Goal: Task Accomplishment & Management: Manage account settings

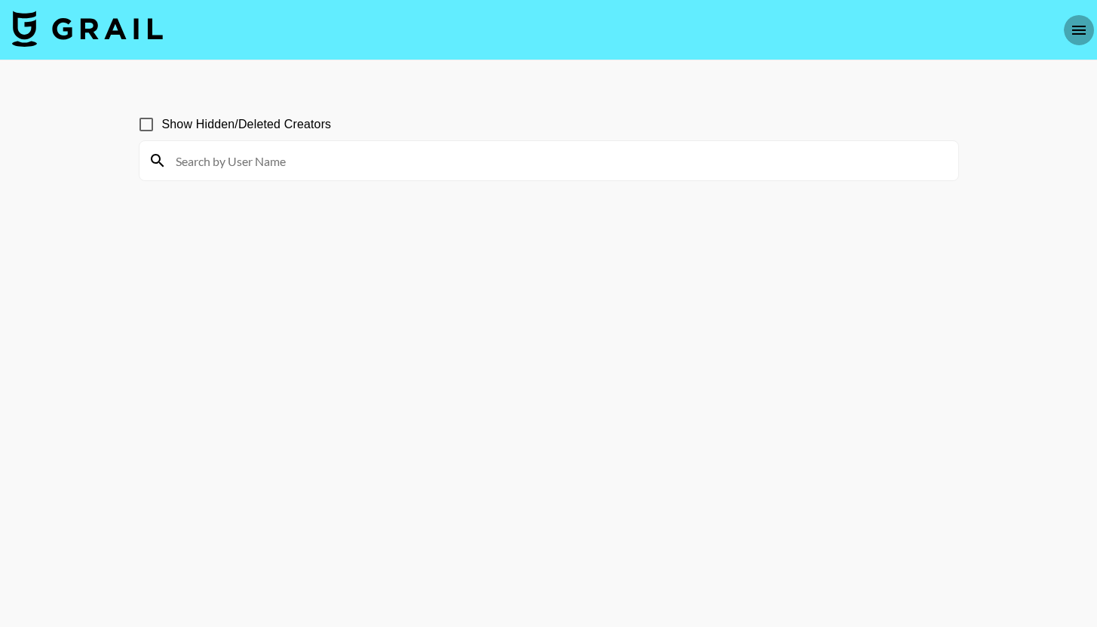
click at [1076, 32] on icon "open drawer" at bounding box center [1079, 30] width 14 height 9
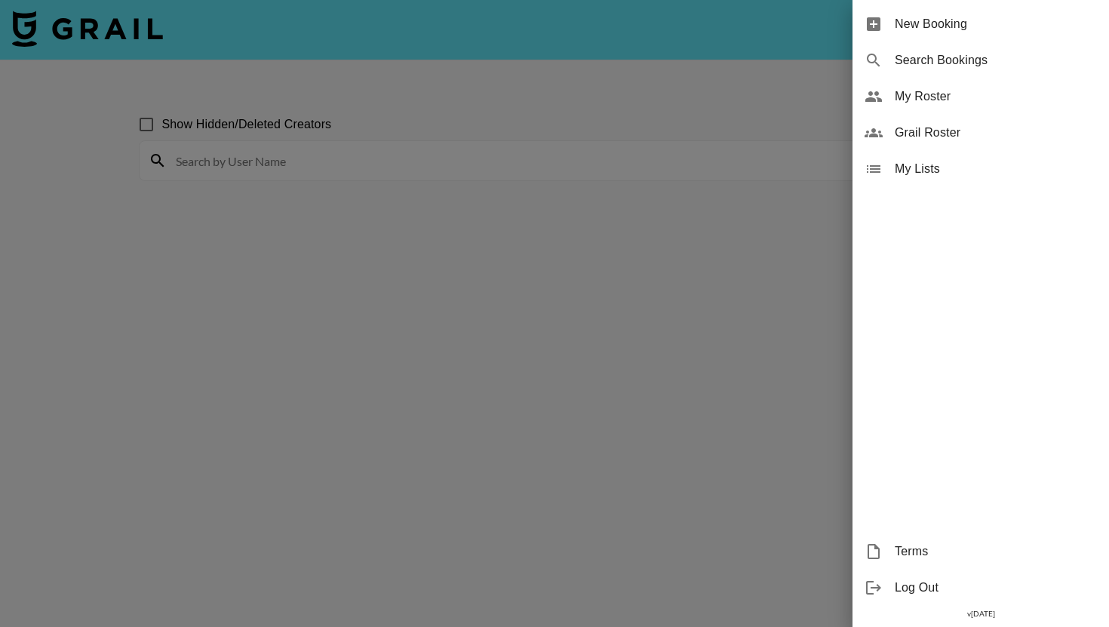
click at [937, 106] on div "My Roster" at bounding box center [980, 96] width 256 height 36
click at [940, 97] on span "My Roster" at bounding box center [995, 96] width 202 height 18
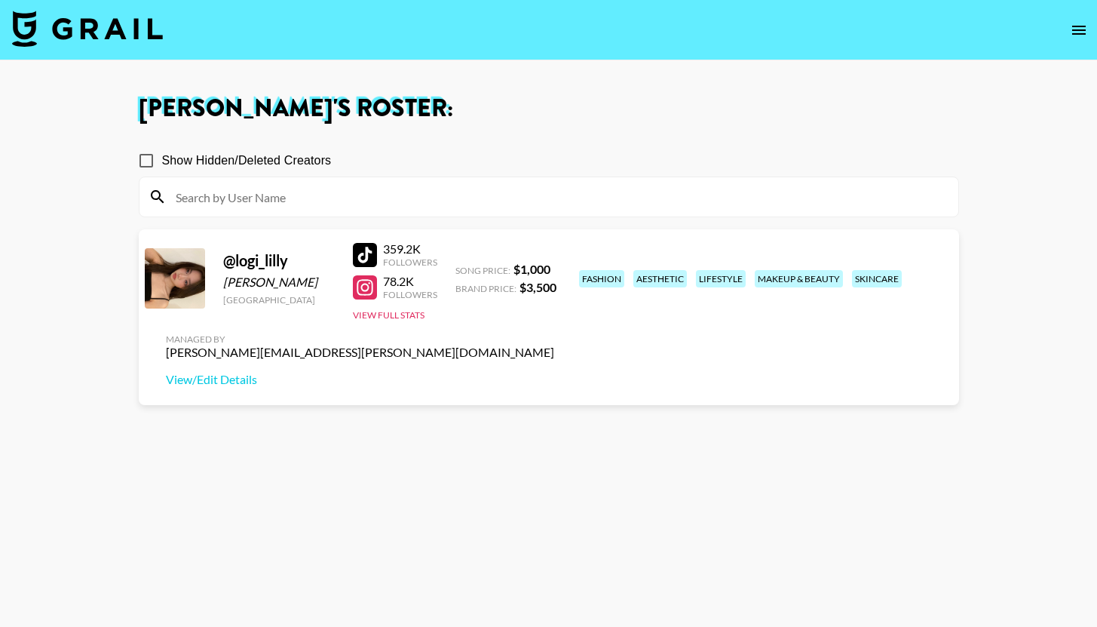
click at [1084, 35] on icon "open drawer" at bounding box center [1079, 30] width 18 height 18
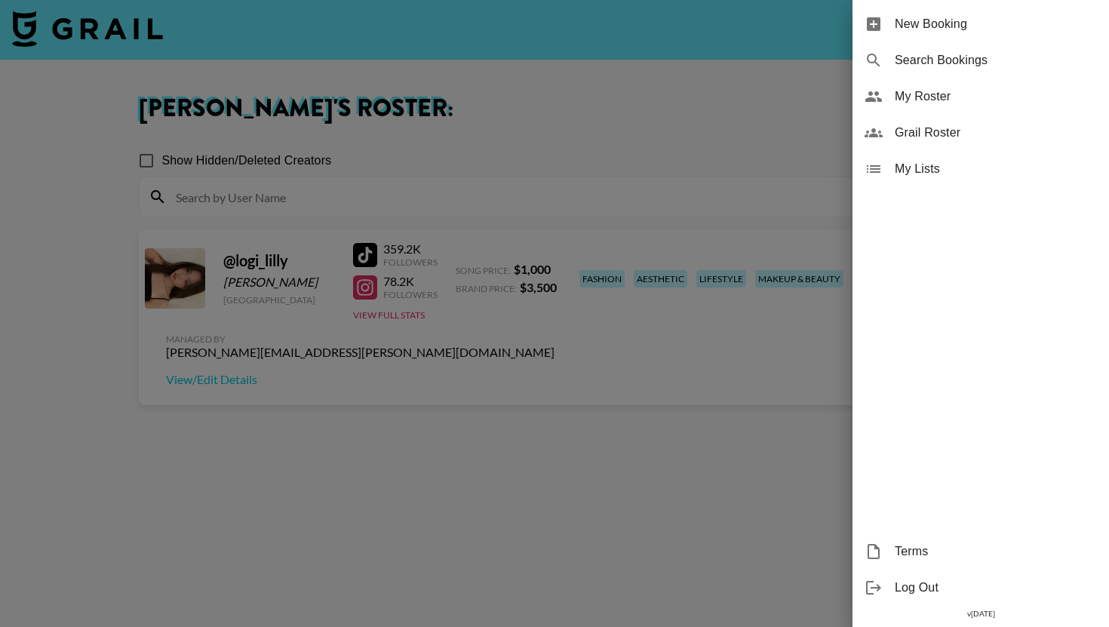
click at [965, 124] on span "Grail Roster" at bounding box center [995, 133] width 202 height 18
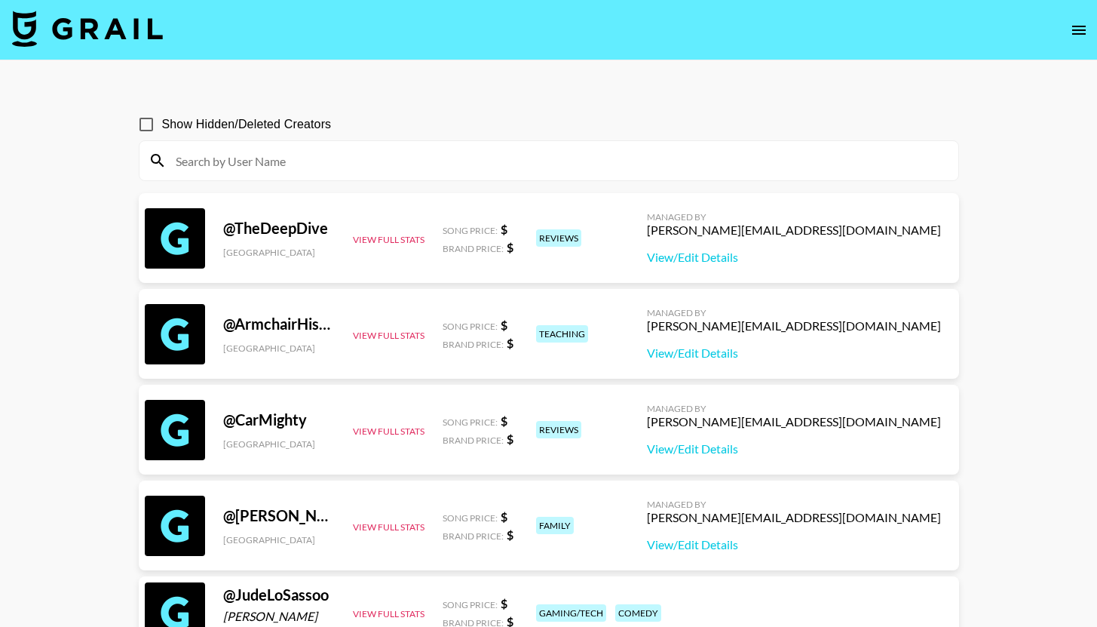
click at [514, 165] on input at bounding box center [558, 161] width 783 height 24
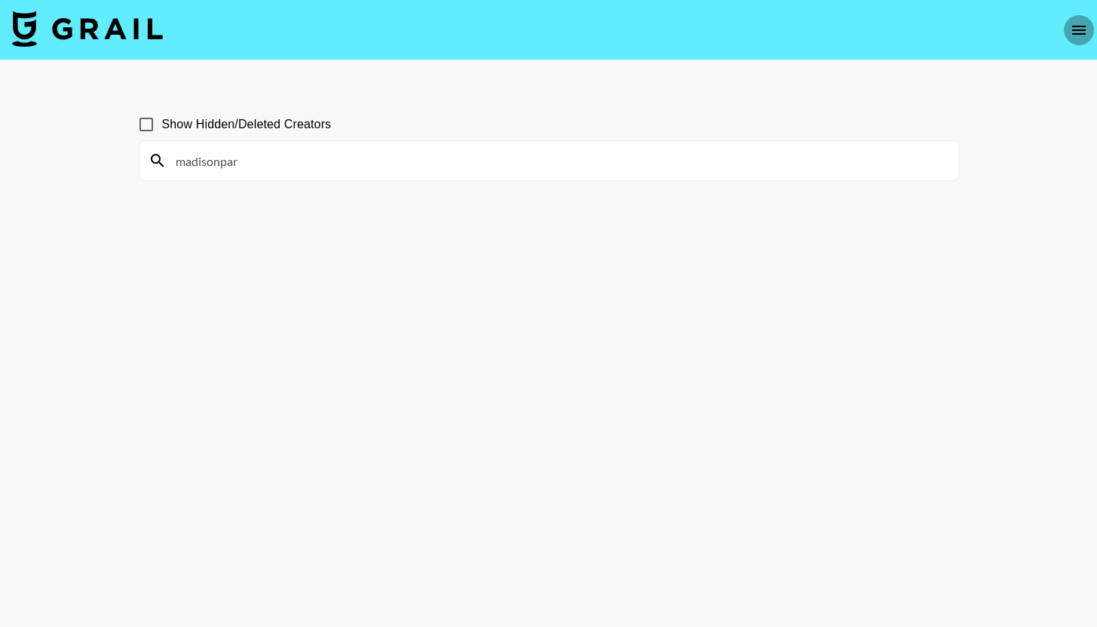
click at [1077, 27] on icon "open drawer" at bounding box center [1079, 30] width 18 height 18
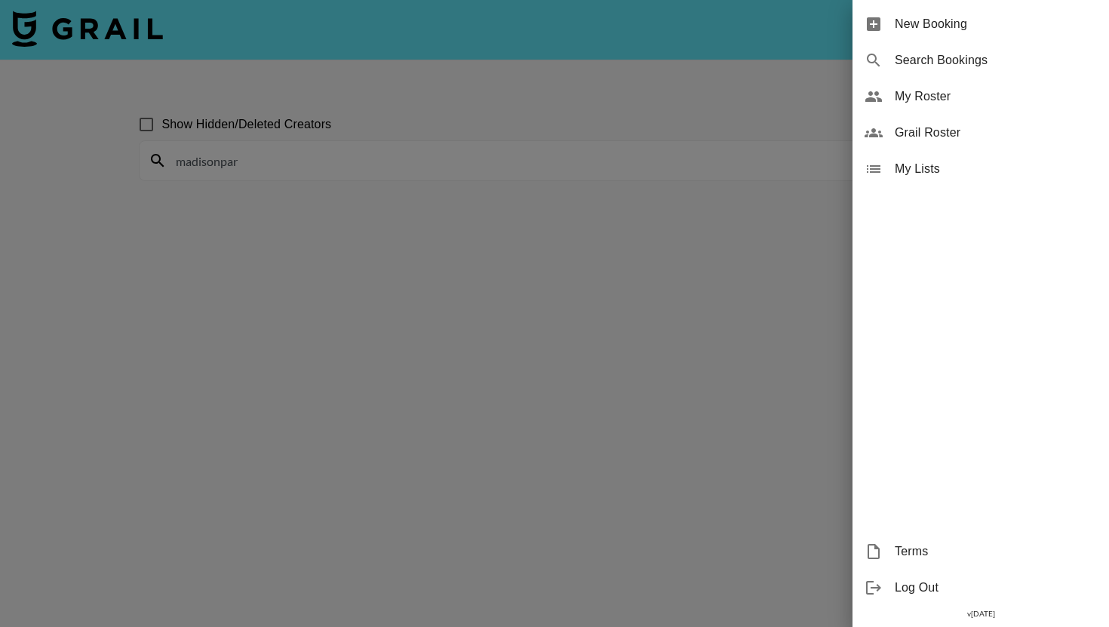
click at [1006, 98] on span "My Roster" at bounding box center [995, 96] width 202 height 18
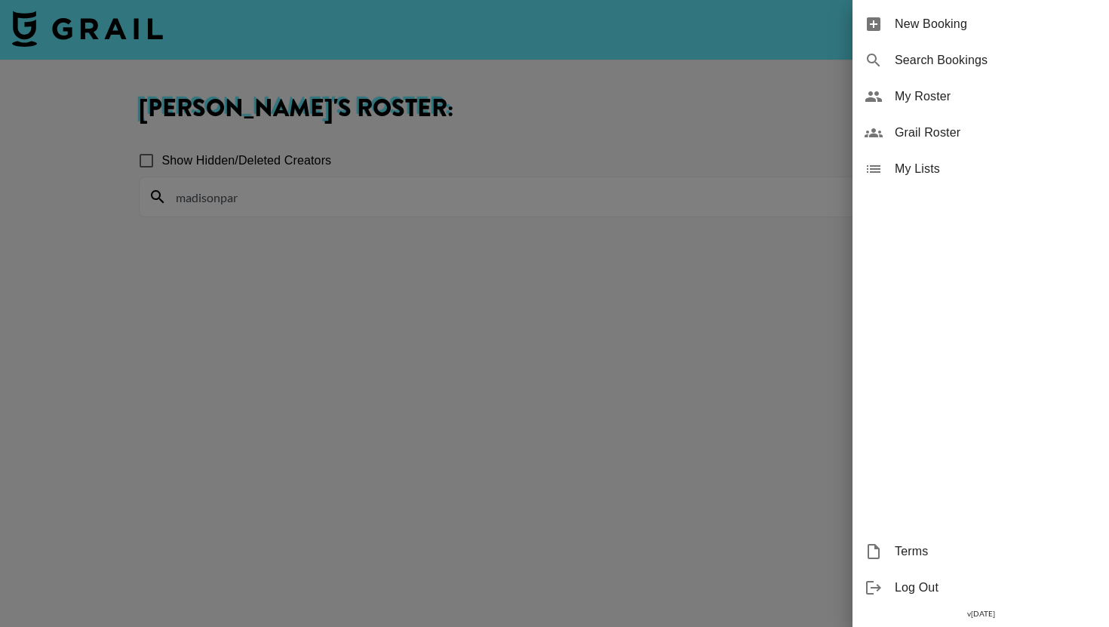
click at [745, 135] on div at bounding box center [554, 313] width 1109 height 627
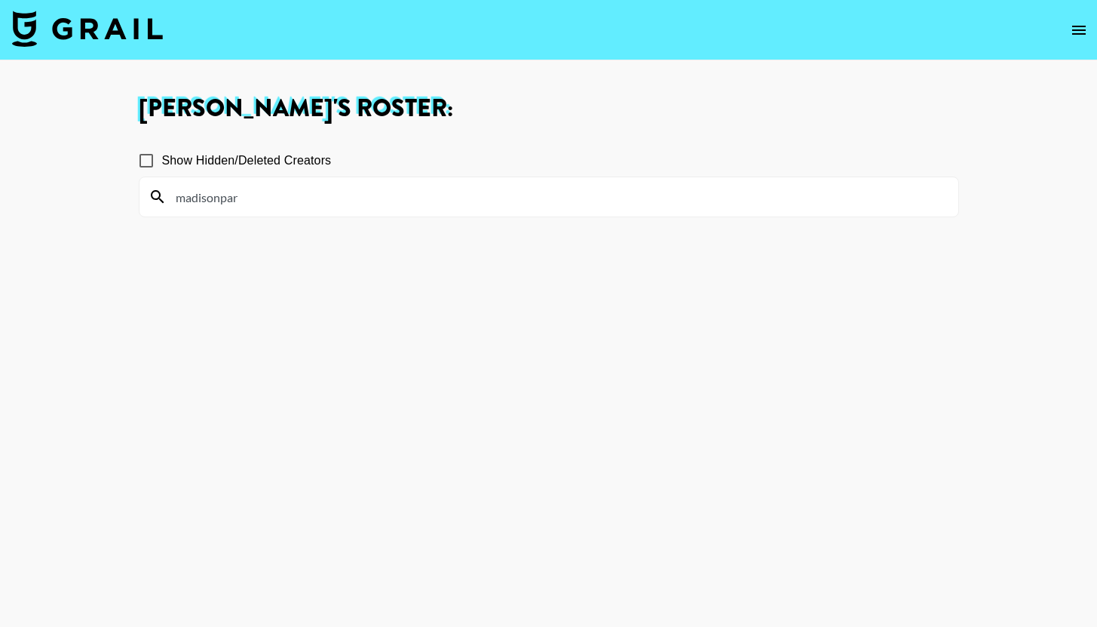
click at [732, 186] on input "madisonpar" at bounding box center [558, 197] width 783 height 24
click at [730, 198] on input "madisonpar" at bounding box center [558, 197] width 783 height 24
click at [1082, 26] on icon "open drawer" at bounding box center [1079, 30] width 14 height 9
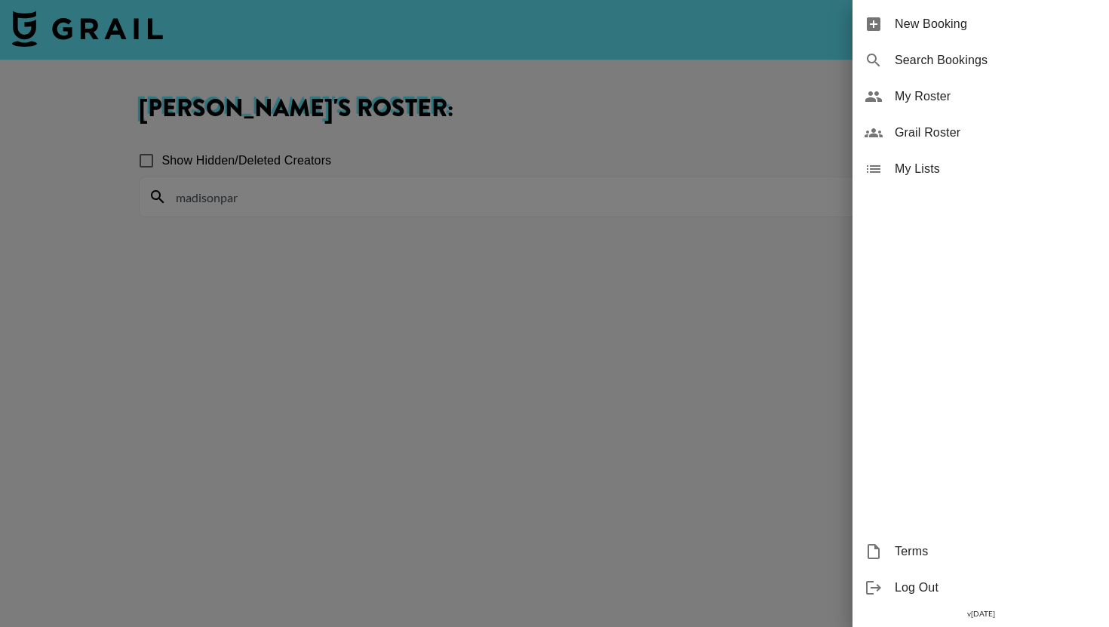
click at [1023, 121] on div "Grail Roster" at bounding box center [980, 133] width 256 height 36
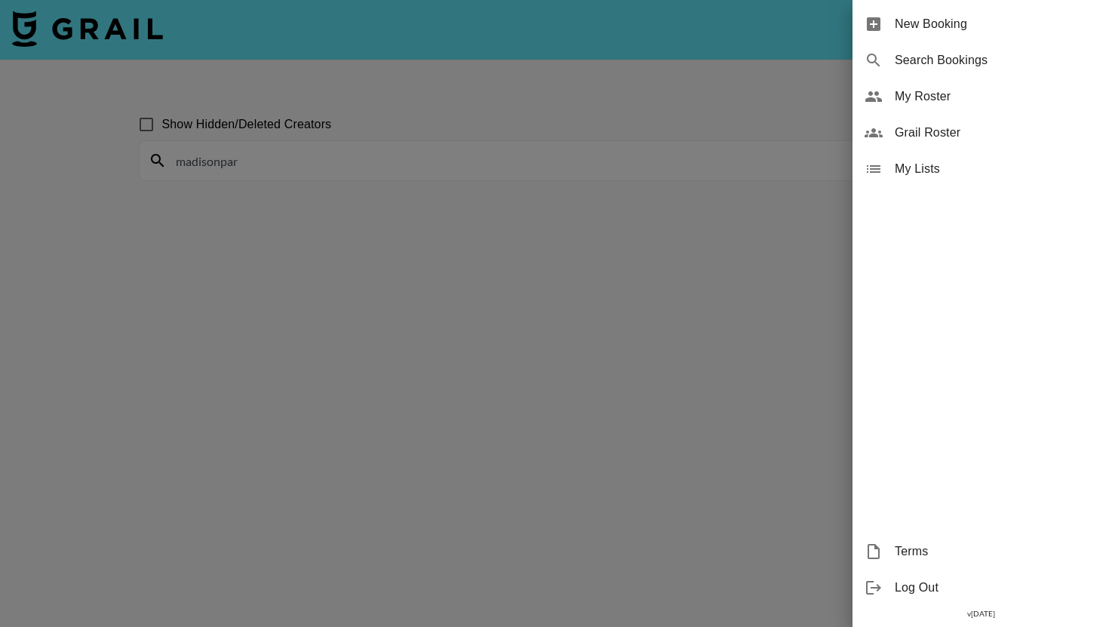
click at [521, 199] on div at bounding box center [554, 313] width 1109 height 627
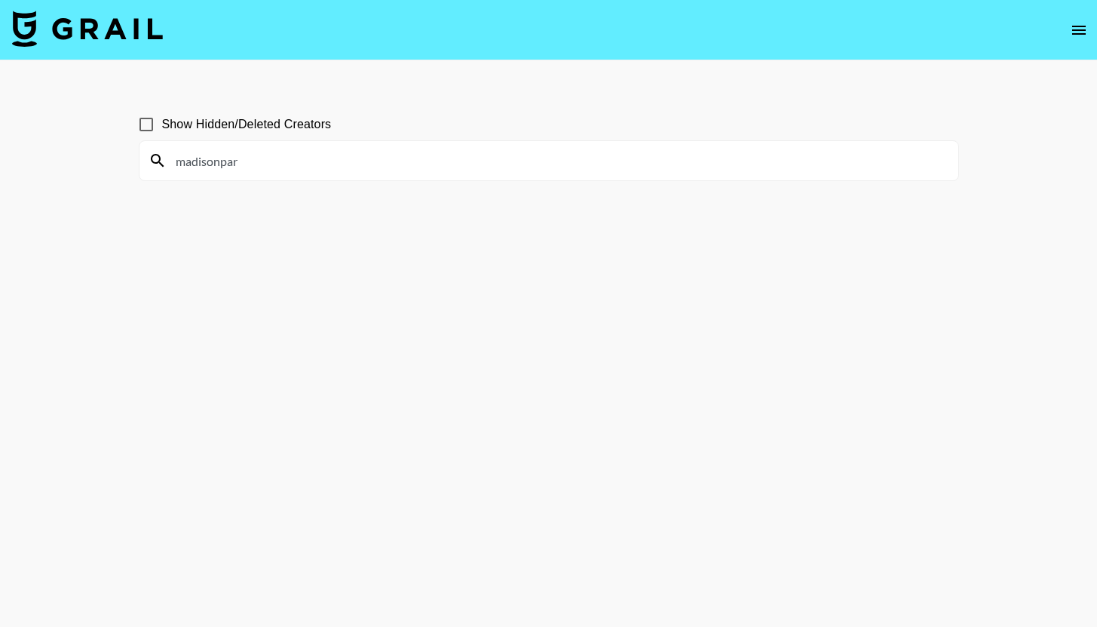
click at [501, 179] on div "madisonpar" at bounding box center [549, 160] width 819 height 39
click at [505, 163] on input "madisonpar" at bounding box center [558, 161] width 783 height 24
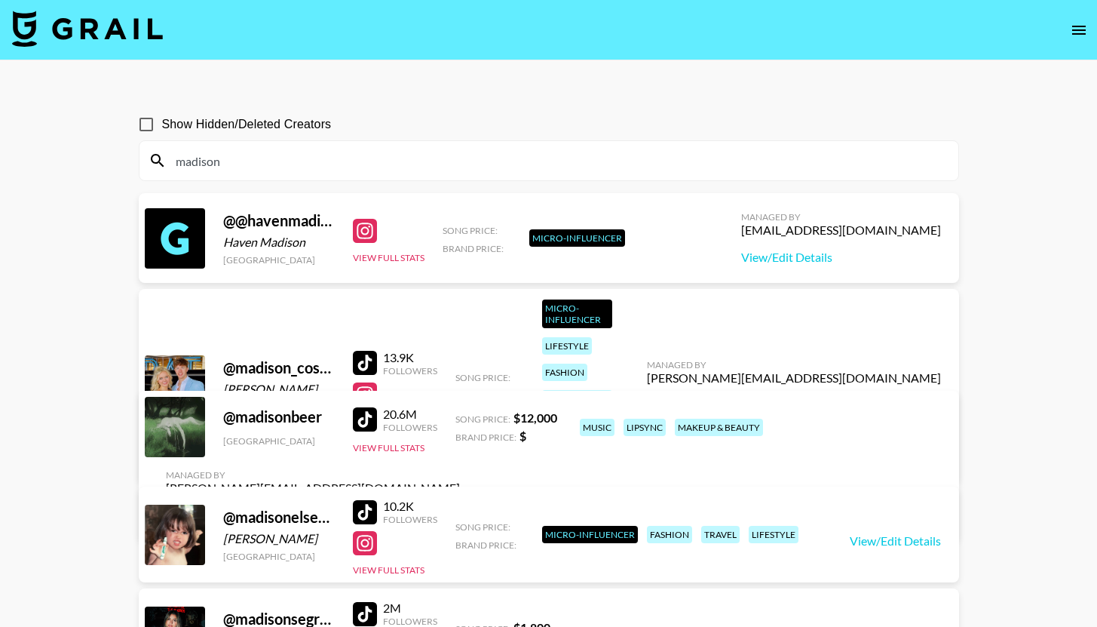
type input "madison"
click at [1073, 24] on icon "open drawer" at bounding box center [1079, 30] width 18 height 18
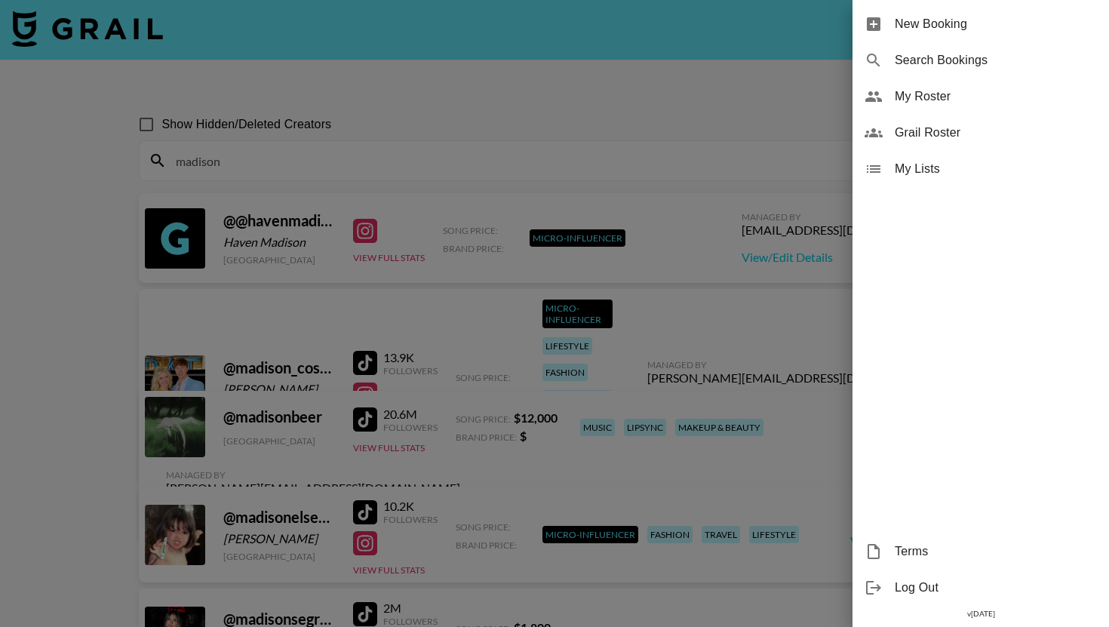
click at [993, 102] on span "My Roster" at bounding box center [995, 96] width 202 height 18
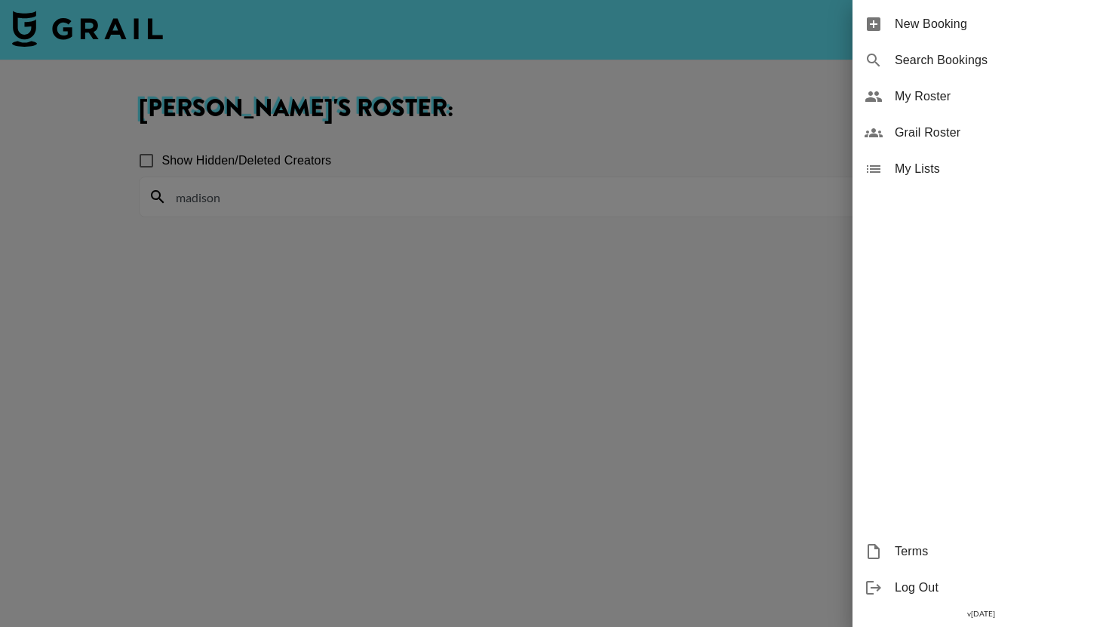
click at [772, 94] on div at bounding box center [554, 313] width 1109 height 627
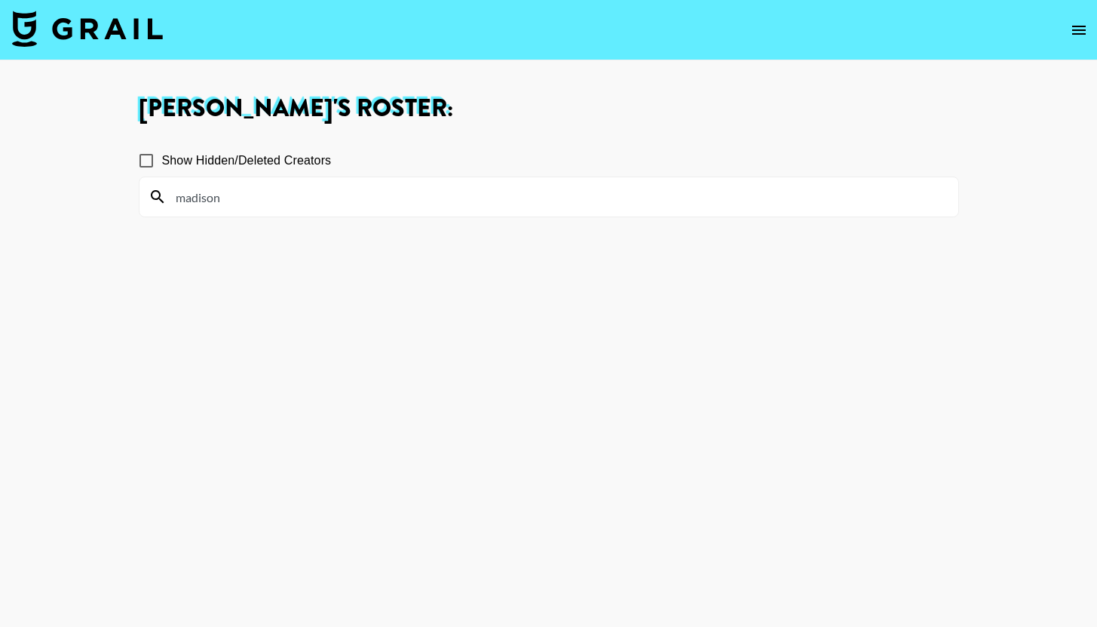
click at [676, 195] on input "madison" at bounding box center [558, 197] width 783 height 24
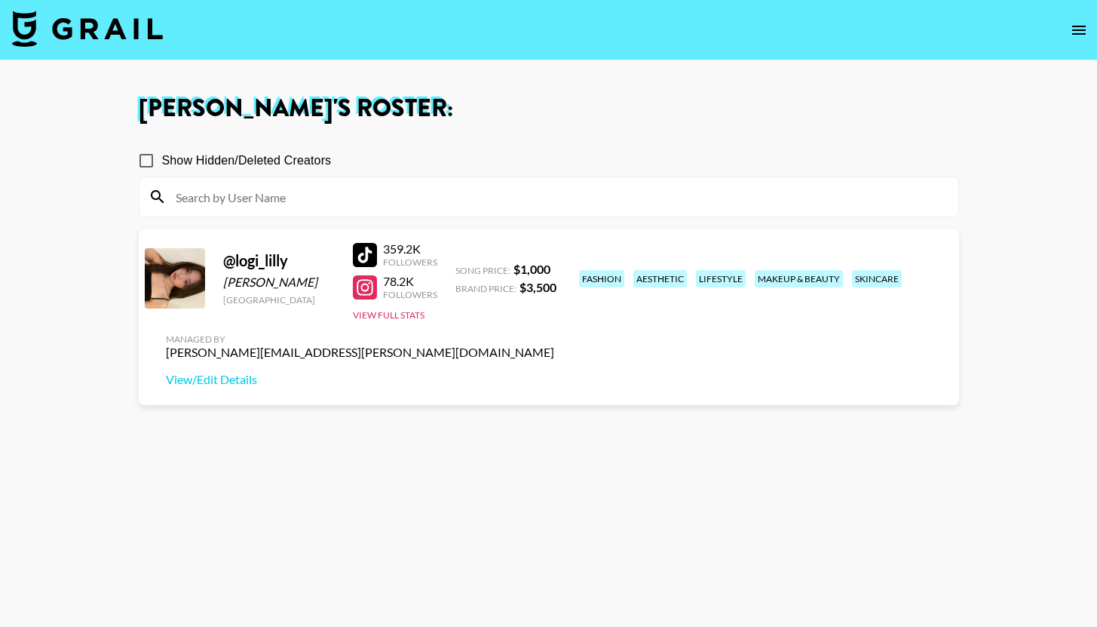
click at [236, 158] on span "Show Hidden/Deleted Creators" at bounding box center [247, 161] width 170 height 18
click at [162, 158] on input "Show Hidden/Deleted Creators" at bounding box center [146, 161] width 32 height 32
click at [236, 158] on span "Show Hidden/Deleted Creators" at bounding box center [247, 161] width 170 height 18
click at [162, 158] on input "Show Hidden/Deleted Creators" at bounding box center [146, 161] width 32 height 32
checkbox input "false"
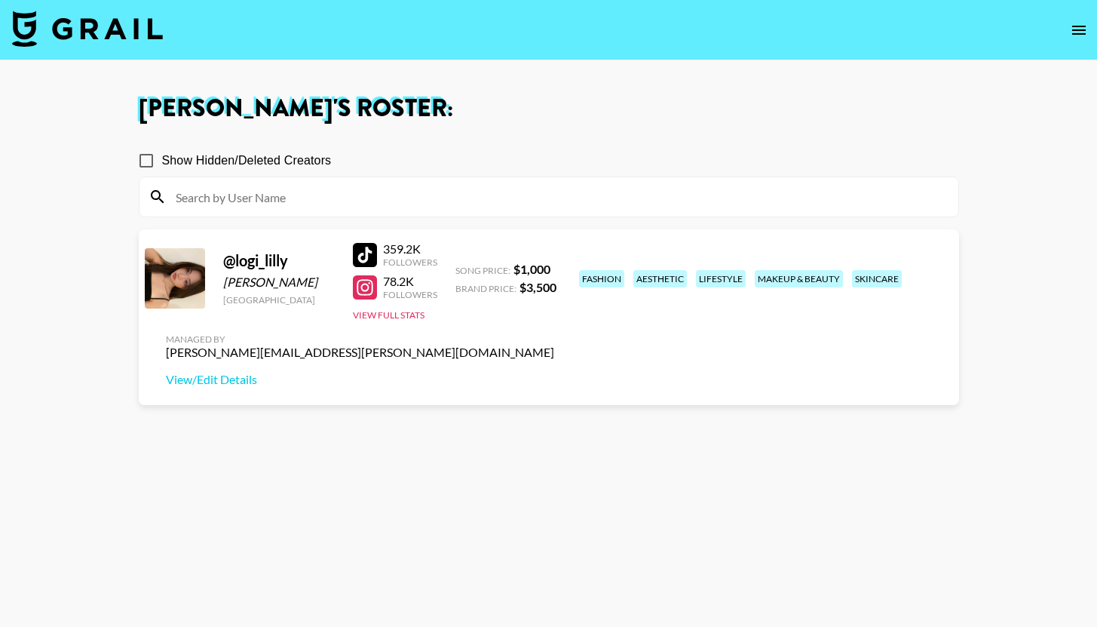
click at [1077, 30] on icon "open drawer" at bounding box center [1079, 30] width 14 height 9
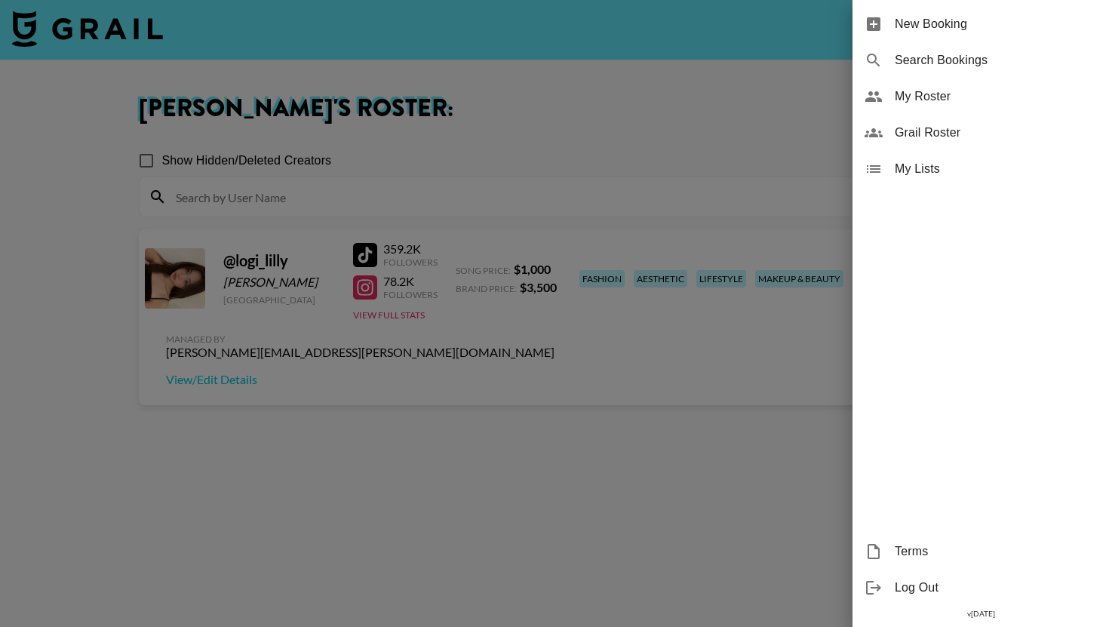
click at [988, 168] on span "My Lists" at bounding box center [995, 169] width 202 height 18
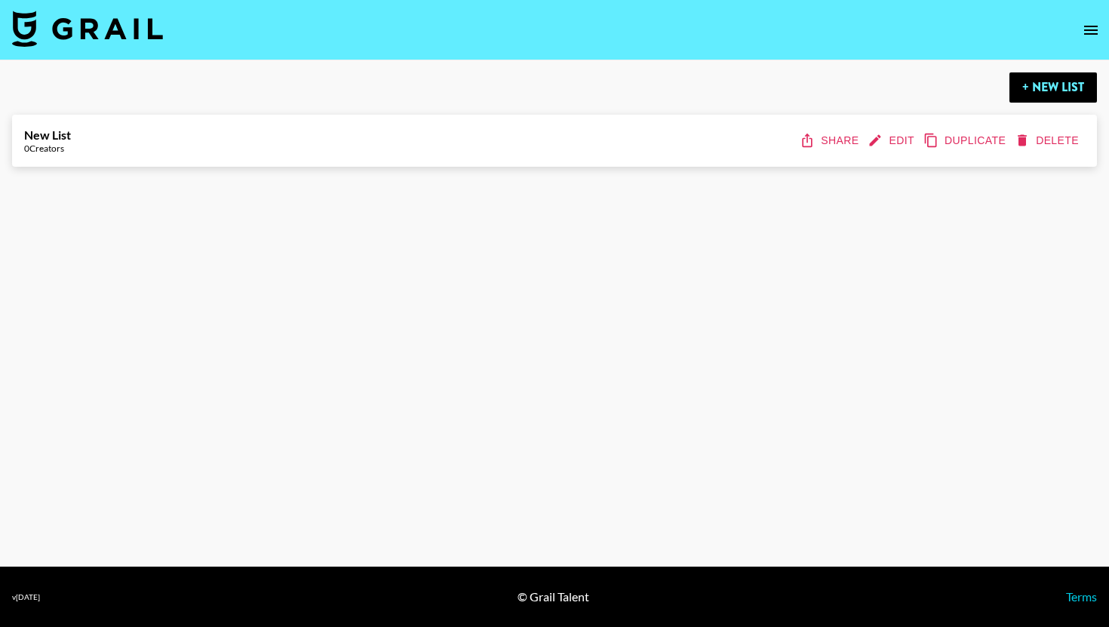
click at [1087, 29] on icon "open drawer" at bounding box center [1090, 30] width 18 height 18
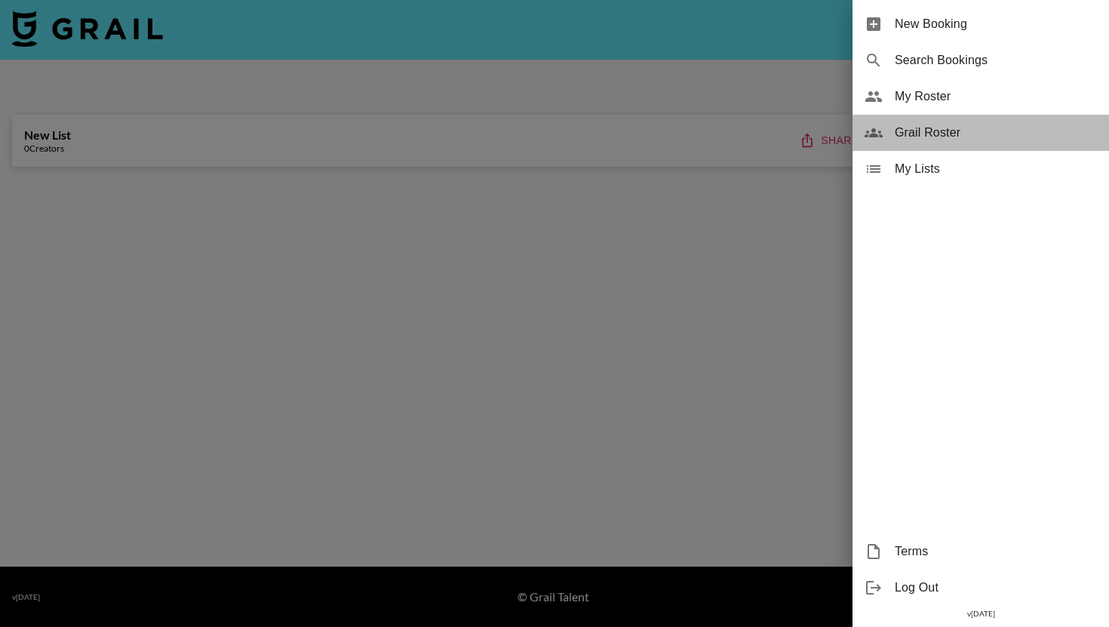
click at [1004, 115] on div "Grail Roster" at bounding box center [980, 133] width 256 height 36
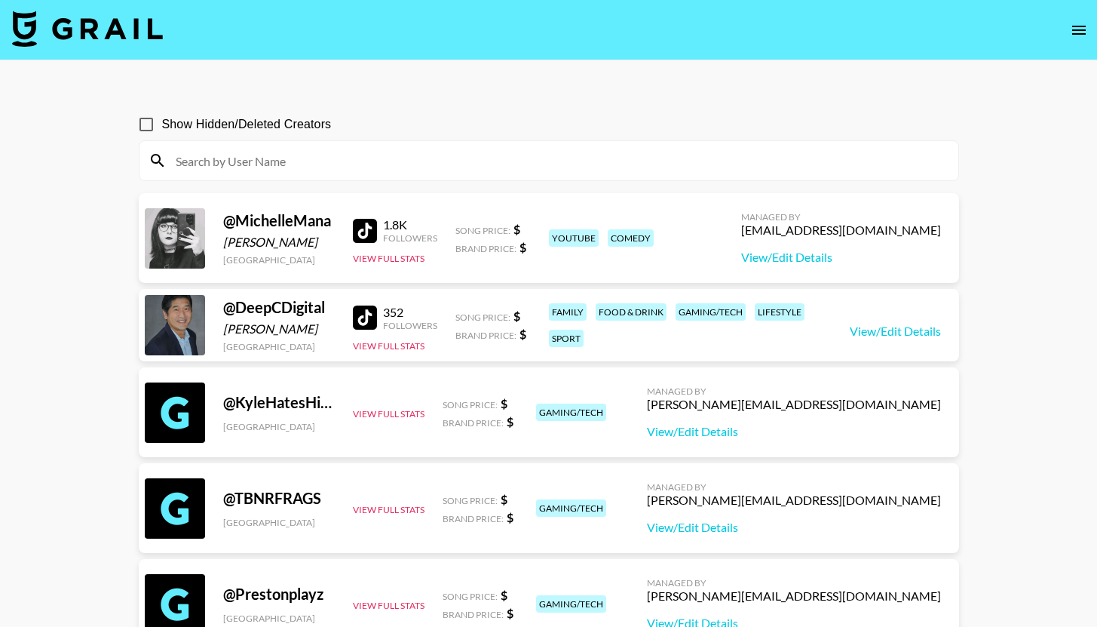
click at [1070, 23] on icon "open drawer" at bounding box center [1079, 30] width 18 height 18
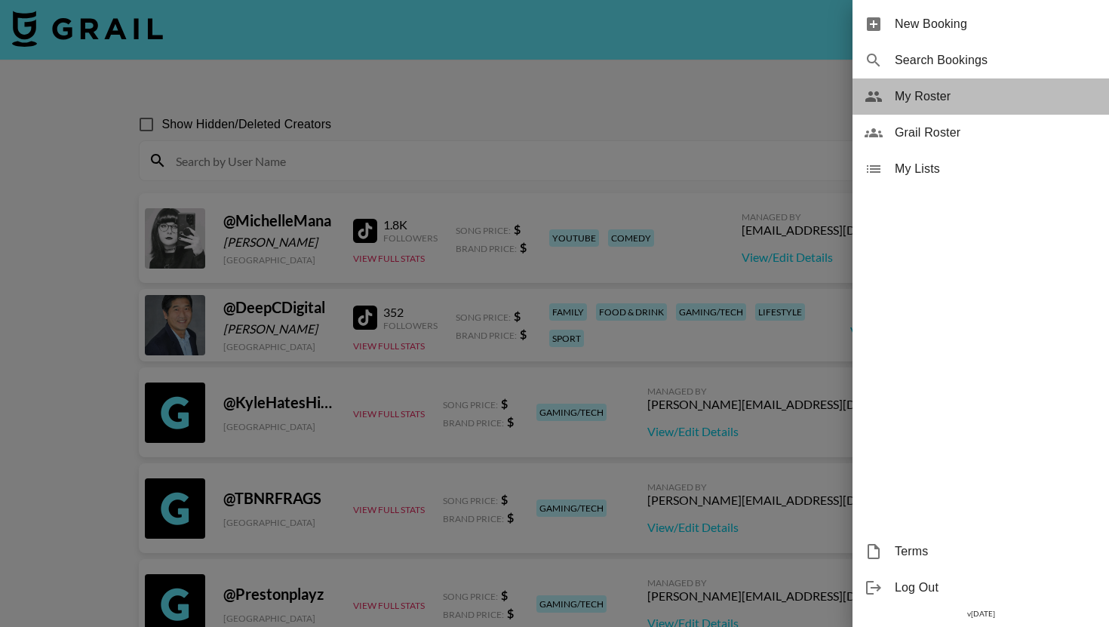
click at [1025, 109] on div "My Roster" at bounding box center [980, 96] width 256 height 36
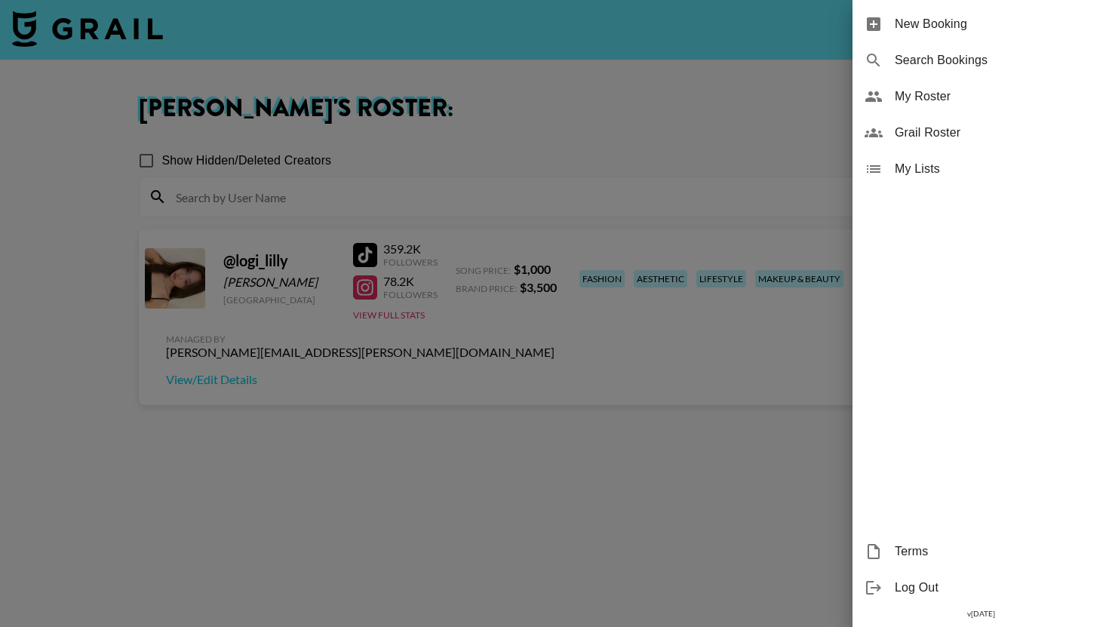
click at [722, 115] on div at bounding box center [554, 313] width 1109 height 627
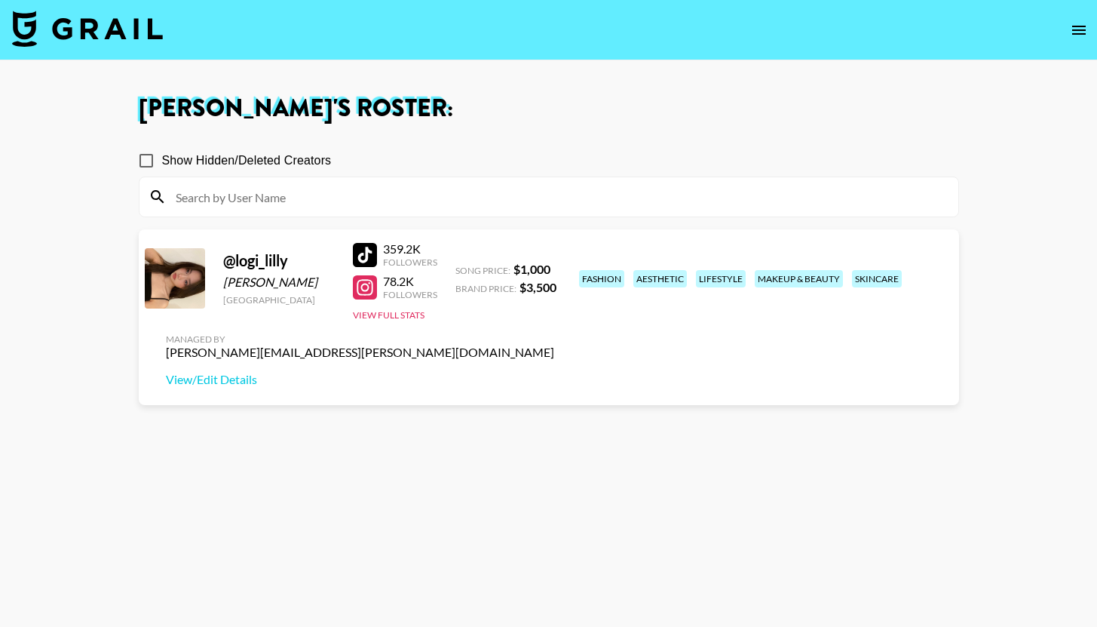
click at [1073, 32] on icon "open drawer" at bounding box center [1079, 30] width 18 height 18
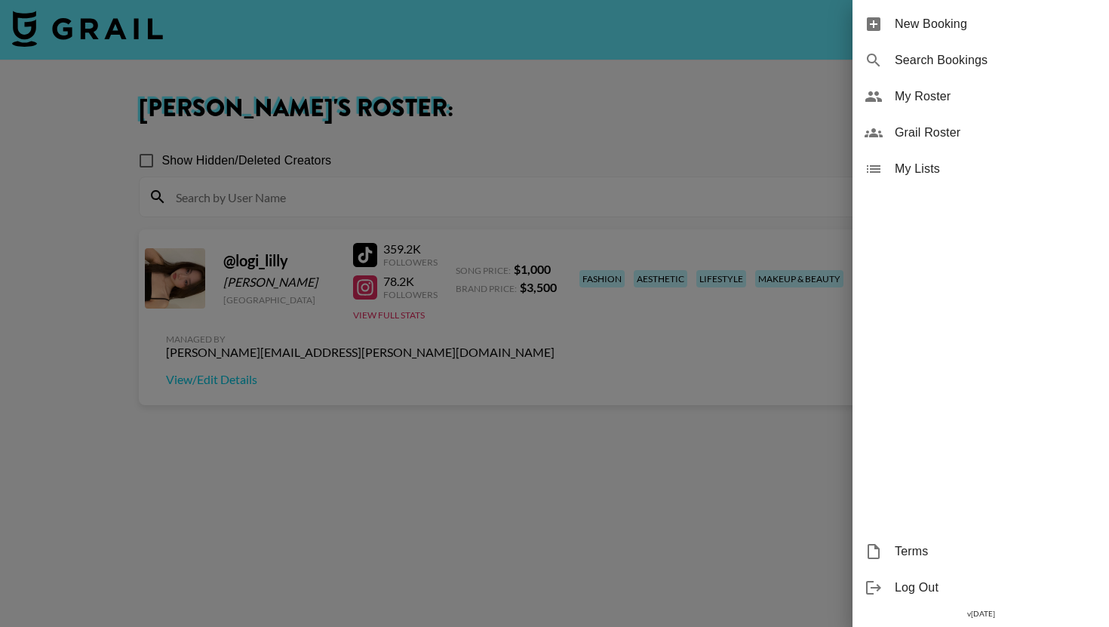
click at [955, 169] on span "My Lists" at bounding box center [995, 169] width 202 height 18
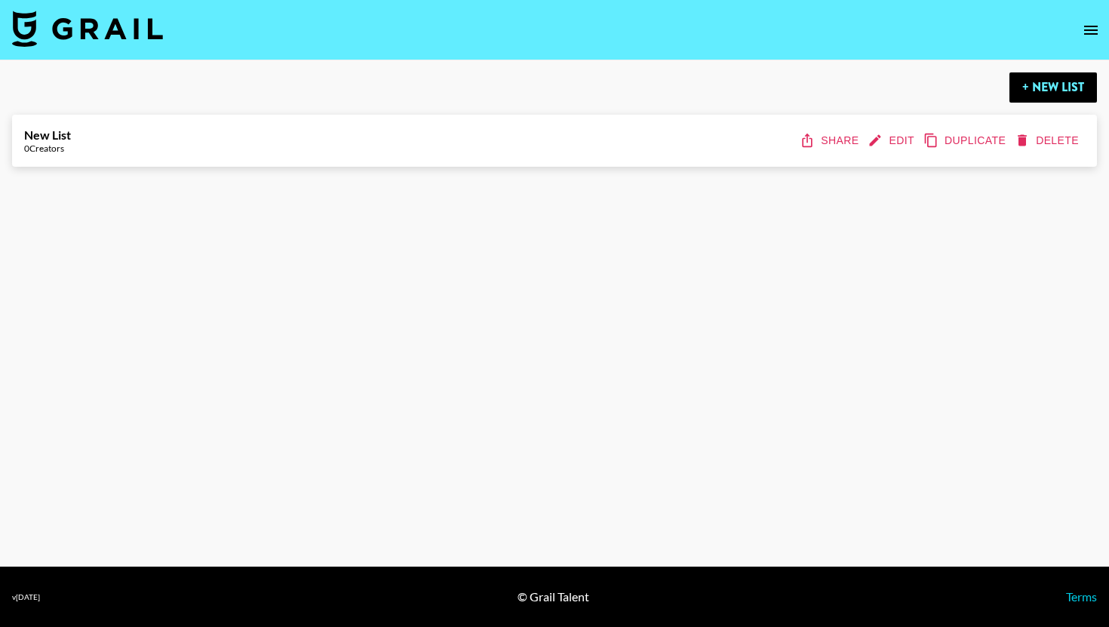
click at [1081, 20] on button "open drawer" at bounding box center [1090, 30] width 30 height 30
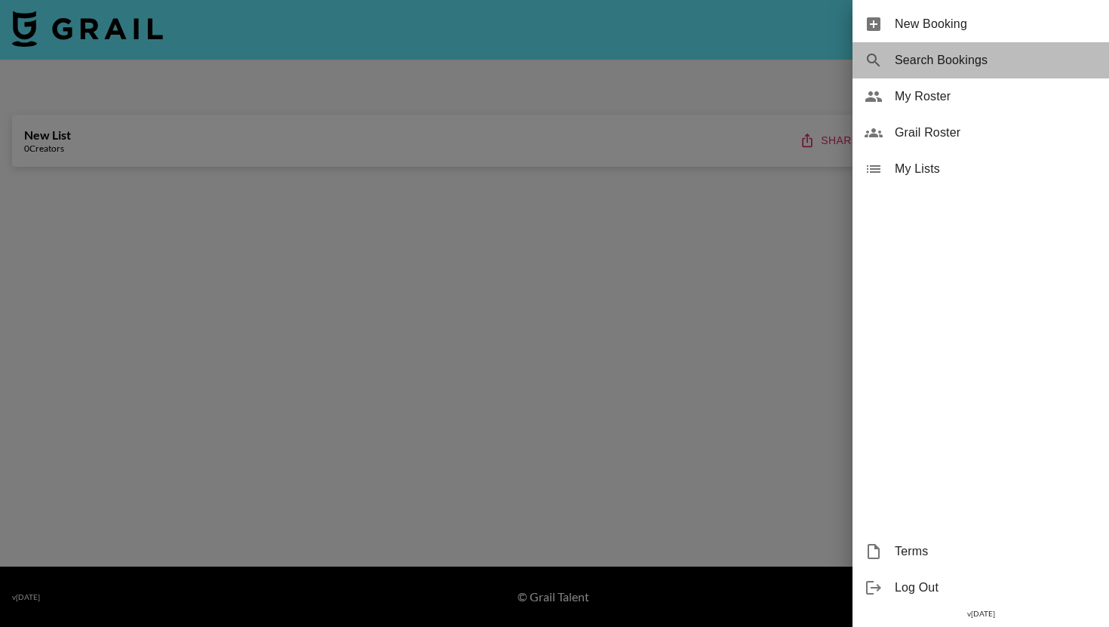
click at [1001, 62] on span "Search Bookings" at bounding box center [995, 60] width 202 height 18
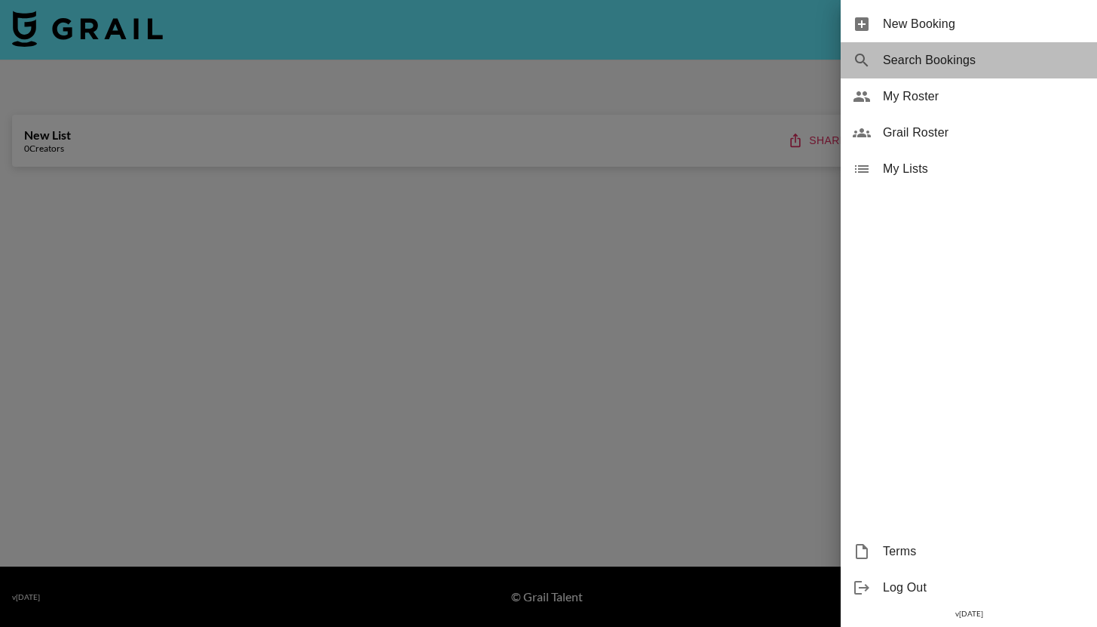
select select "id"
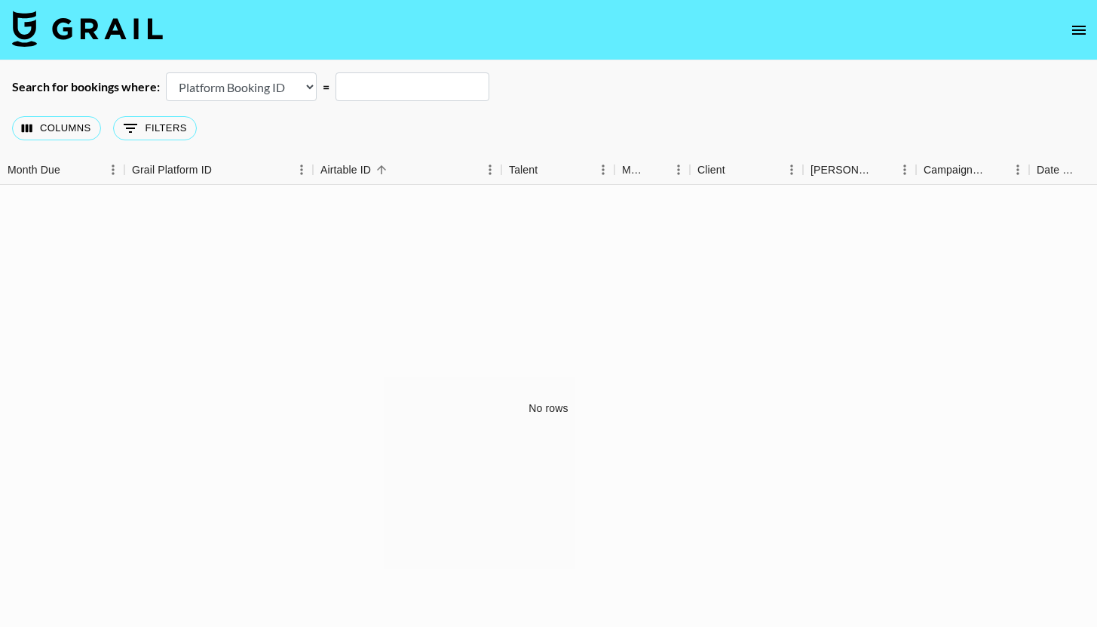
click at [1075, 30] on icon "open drawer" at bounding box center [1079, 30] width 18 height 18
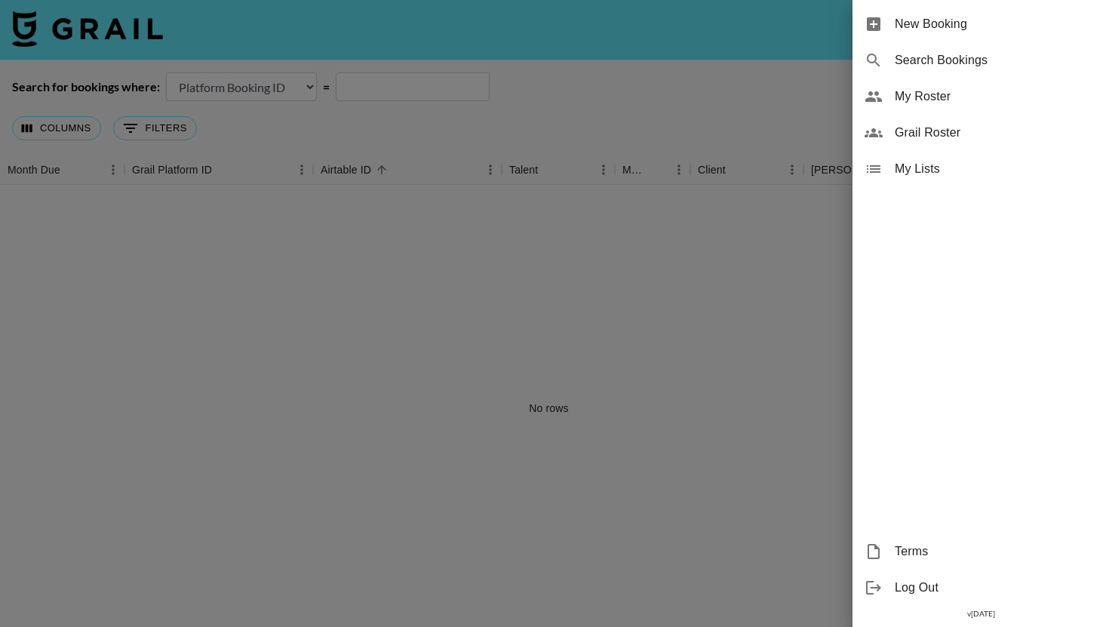
click at [1012, 130] on span "Grail Roster" at bounding box center [995, 133] width 202 height 18
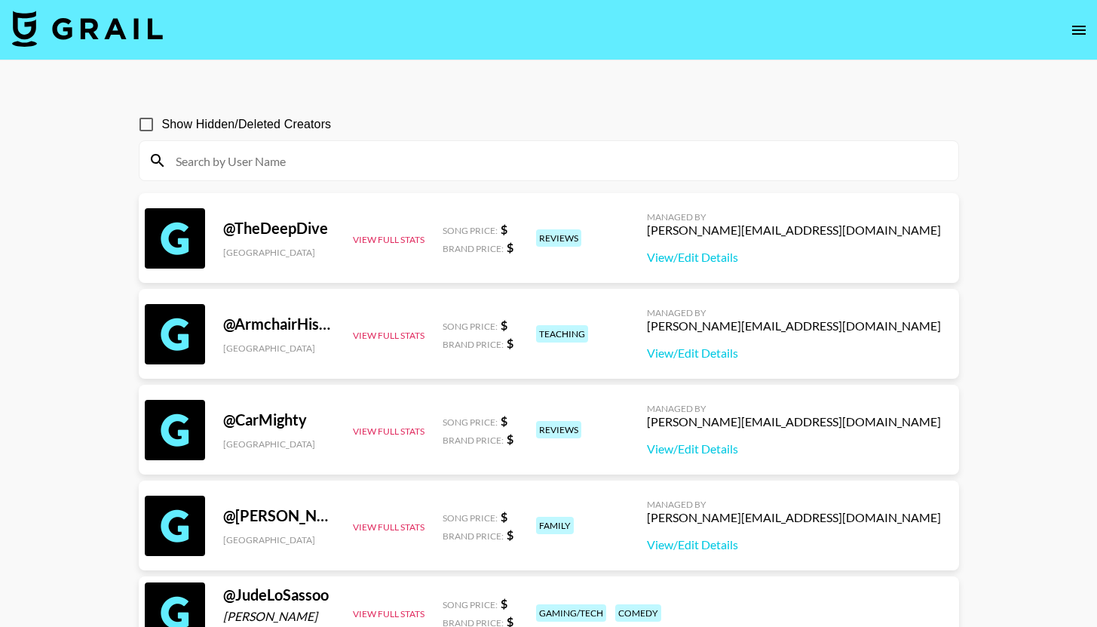
click at [336, 146] on div at bounding box center [549, 160] width 819 height 39
click at [335, 157] on input at bounding box center [558, 161] width 783 height 24
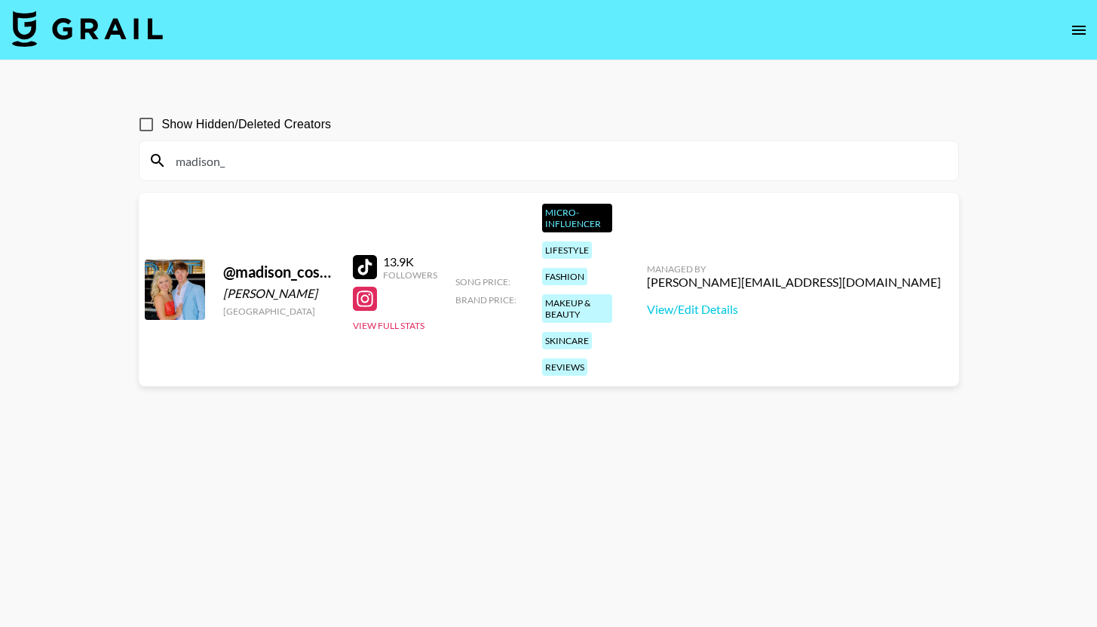
click at [643, 158] on input "madison_" at bounding box center [558, 161] width 783 height 24
click at [676, 149] on input "madison_" at bounding box center [558, 161] width 783 height 24
click at [667, 158] on input "madison_" at bounding box center [558, 161] width 783 height 24
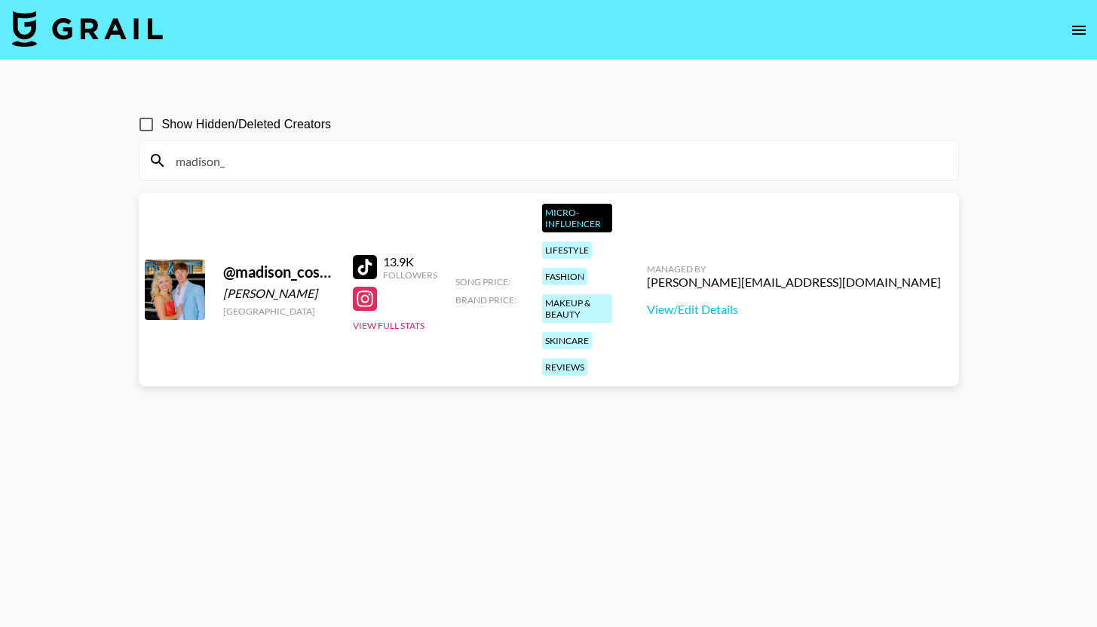
click at [667, 158] on input "madison_" at bounding box center [558, 161] width 783 height 24
paste input "Madison_parkinson1"
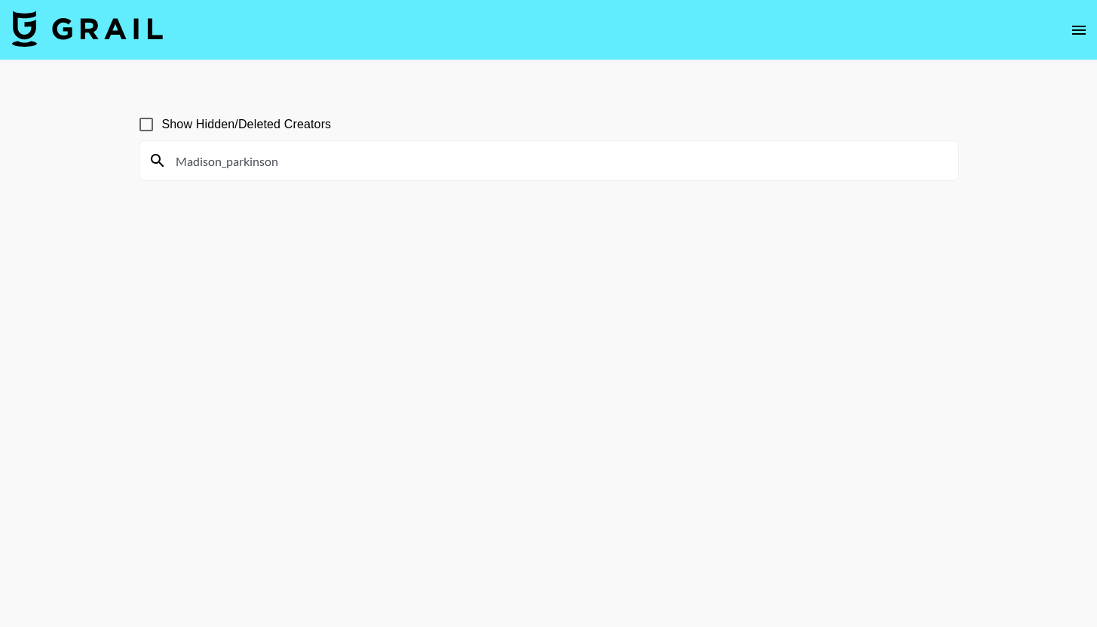
type input "Madison_parkinson"
click at [271, 131] on span "Show Hidden/Deleted Creators" at bounding box center [247, 124] width 170 height 18
click at [162, 131] on input "Show Hidden/Deleted Creators" at bounding box center [146, 125] width 32 height 32
click at [271, 124] on span "Show Hidden/Deleted Creators" at bounding box center [247, 124] width 170 height 18
click at [162, 124] on input "Show Hidden/Deleted Creators" at bounding box center [146, 125] width 32 height 32
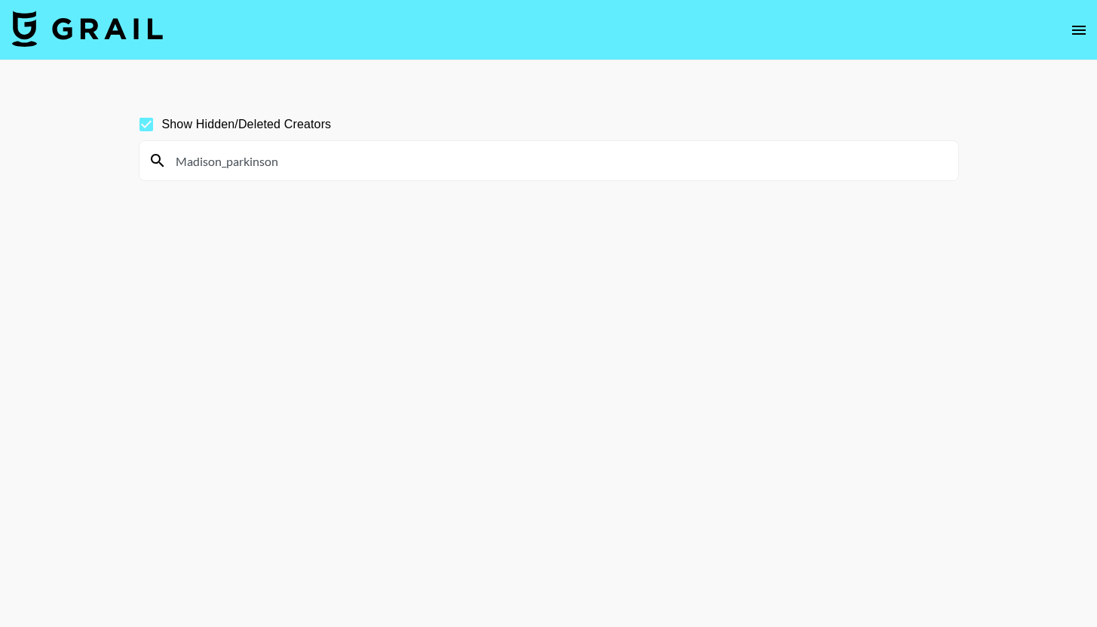
checkbox input "false"
click at [1072, 29] on icon "open drawer" at bounding box center [1079, 30] width 18 height 18
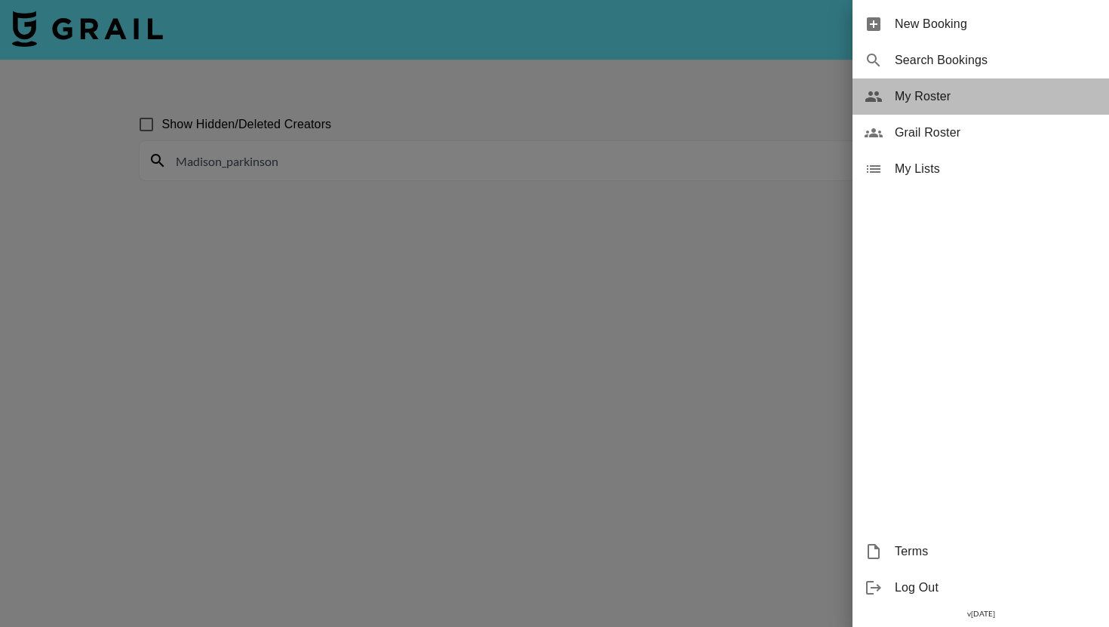
click at [1001, 104] on span "My Roster" at bounding box center [995, 96] width 202 height 18
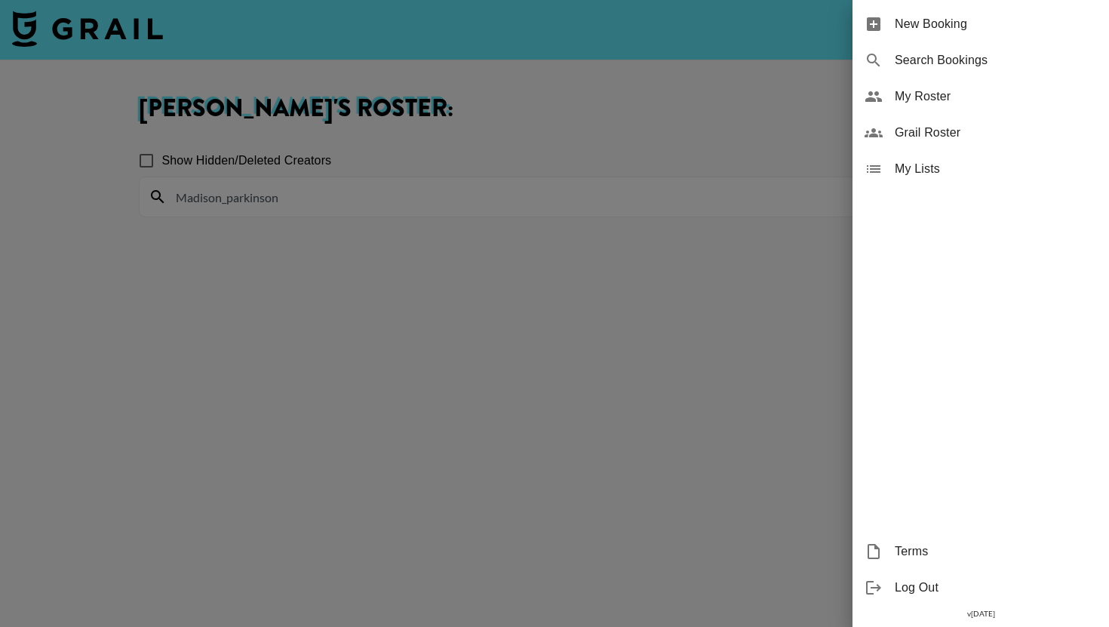
click at [590, 127] on div at bounding box center [554, 313] width 1109 height 627
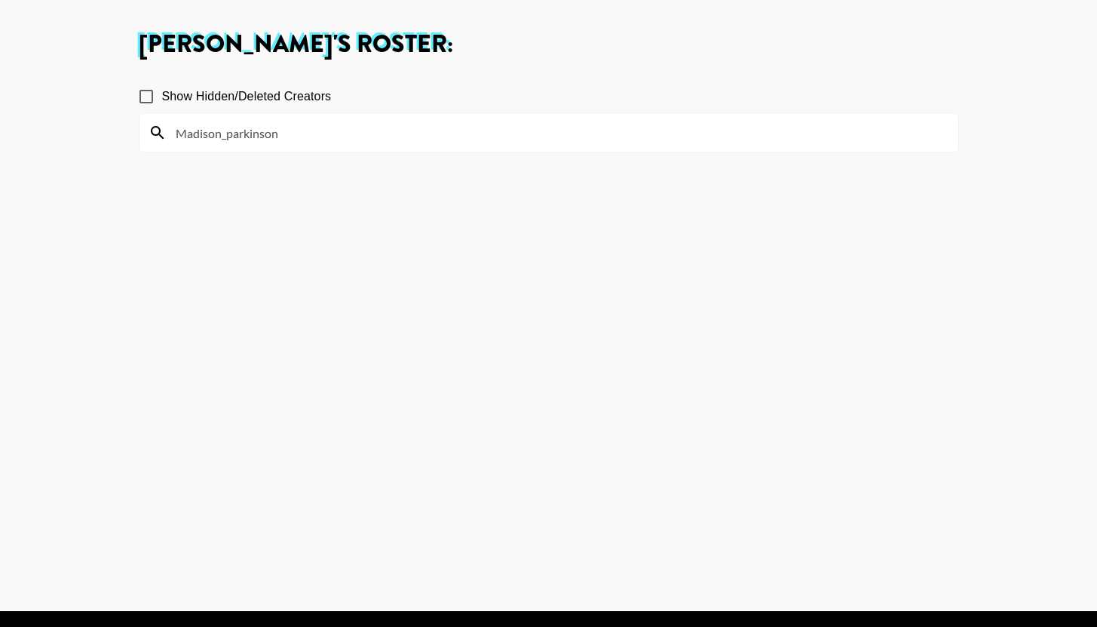
scroll to position [109, 0]
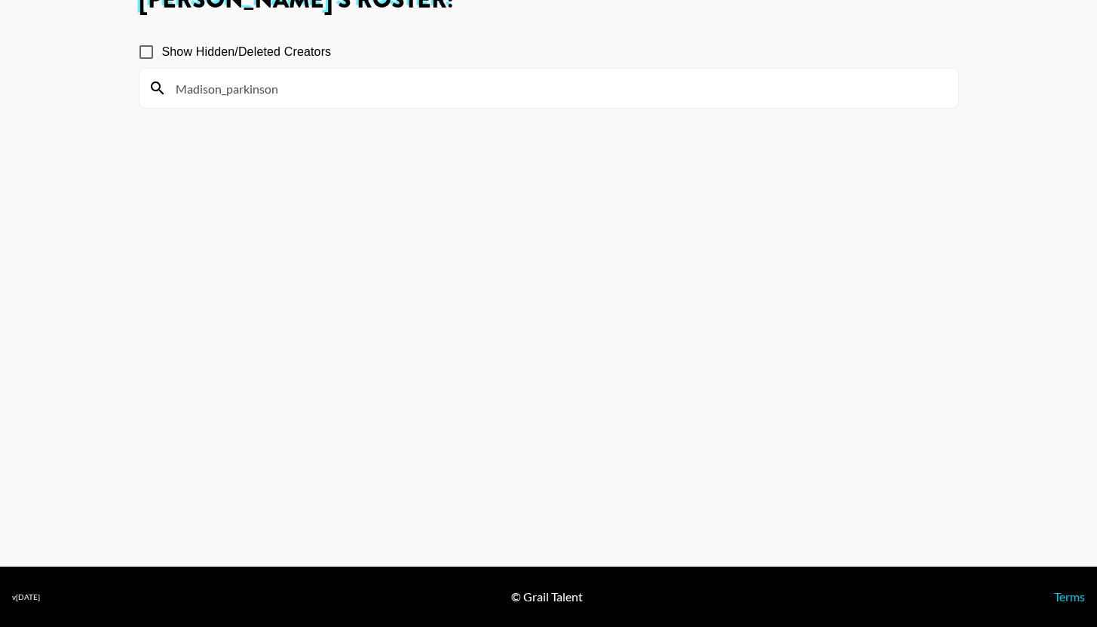
click at [554, 93] on input "Madison_parkinson" at bounding box center [558, 88] width 783 height 24
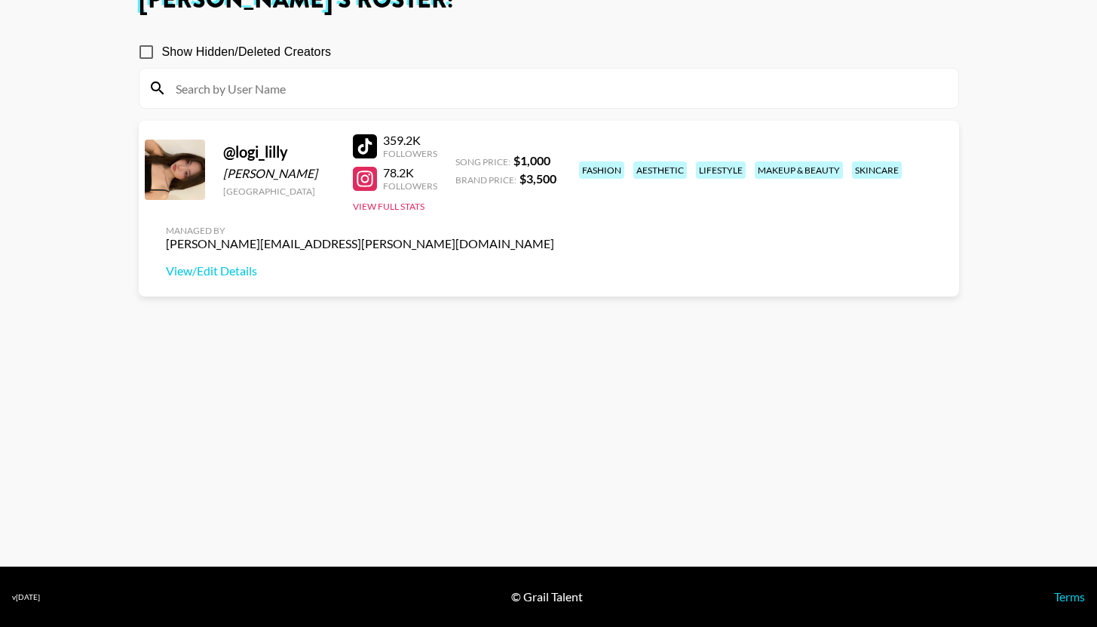
click at [541, 265] on section "Show Hidden/Deleted Creators @ logi_lilly Logan Sit Canada 359.2K Followers 78.…" at bounding box center [549, 277] width 820 height 506
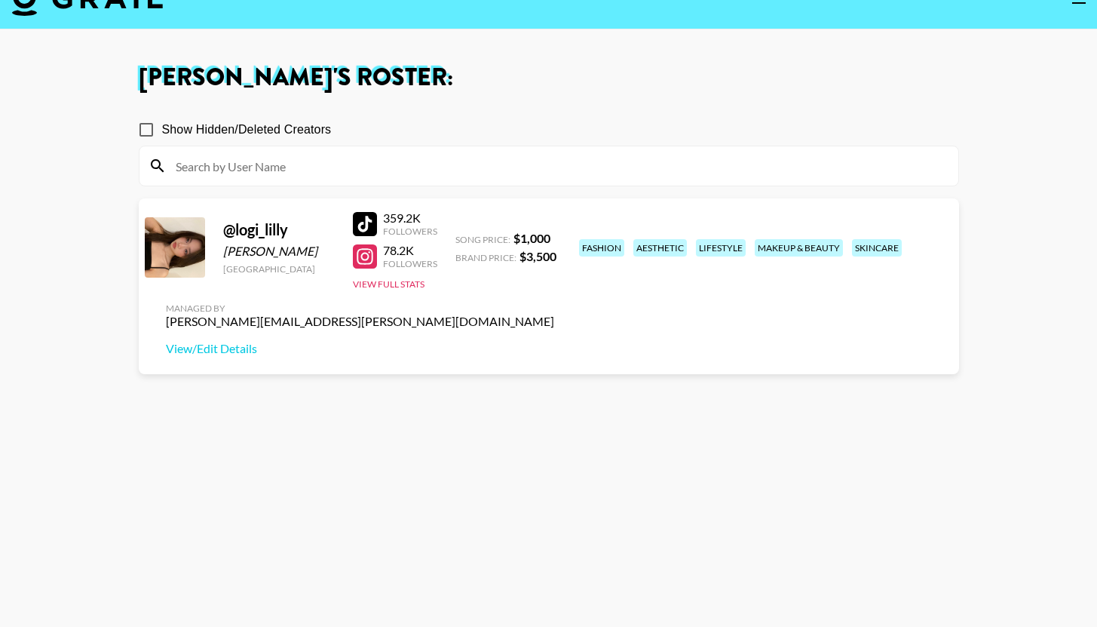
scroll to position [0, 0]
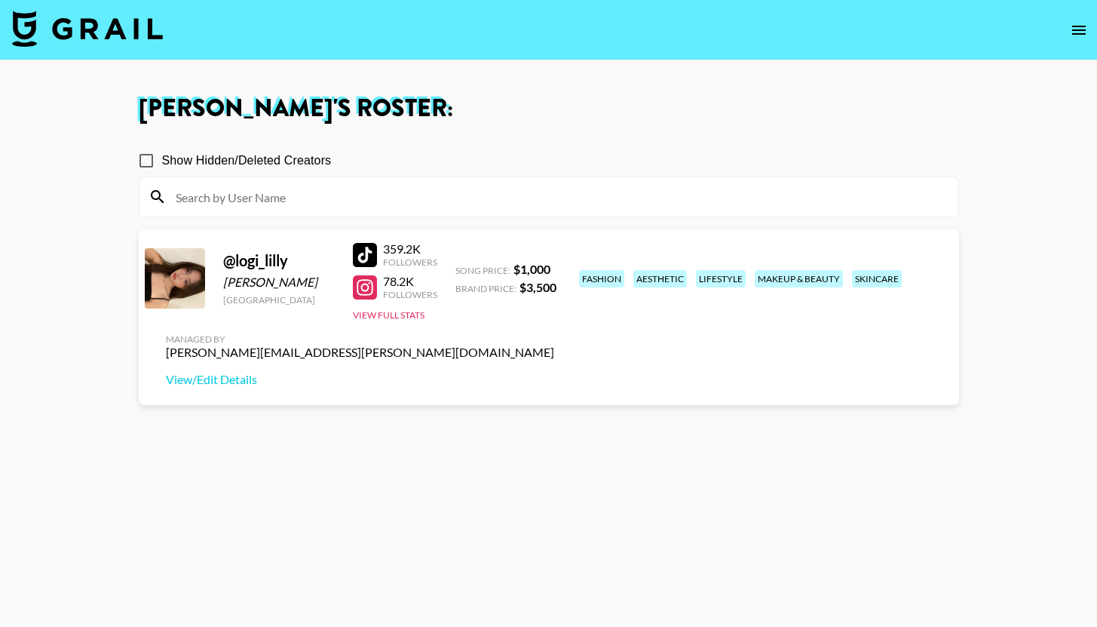
click at [1078, 30] on icon "open drawer" at bounding box center [1079, 30] width 14 height 9
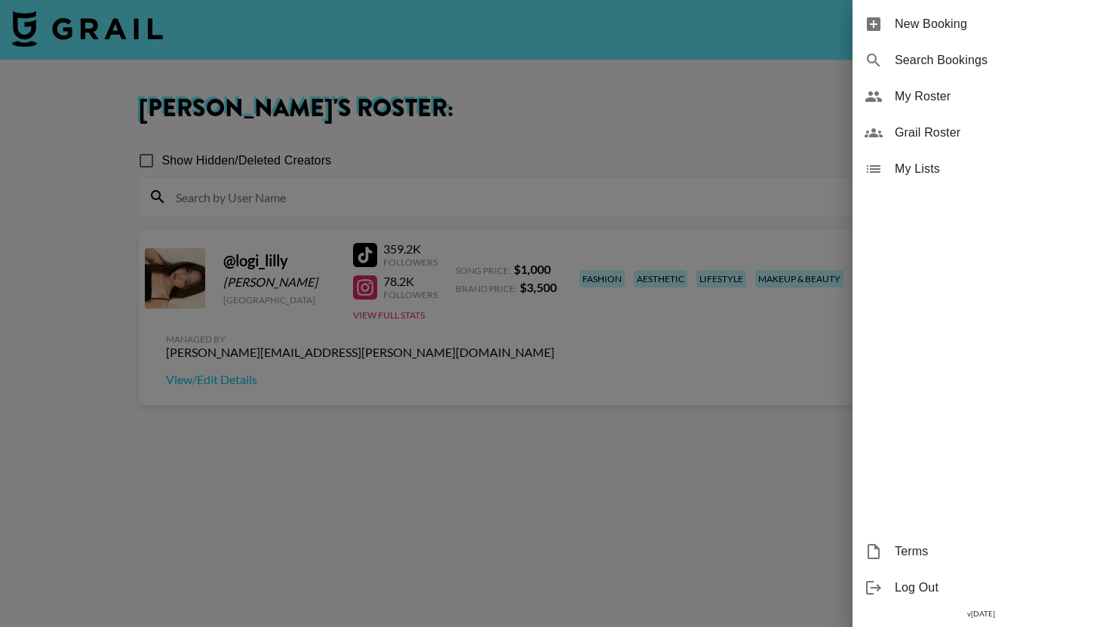
click at [1003, 117] on div "Grail Roster" at bounding box center [980, 133] width 256 height 36
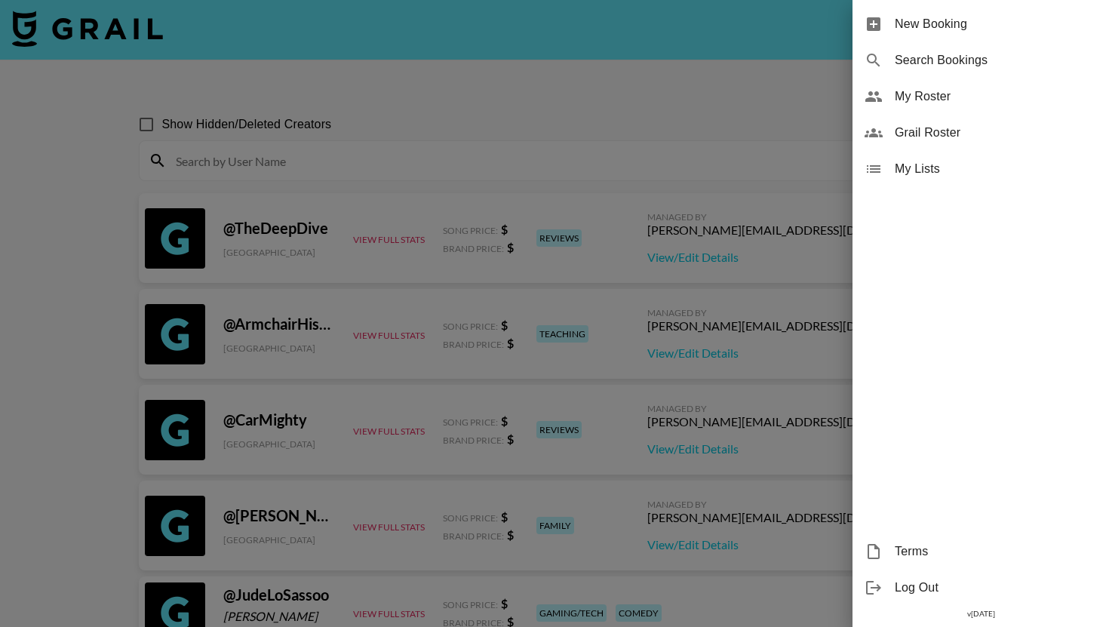
click at [432, 158] on div at bounding box center [554, 313] width 1109 height 627
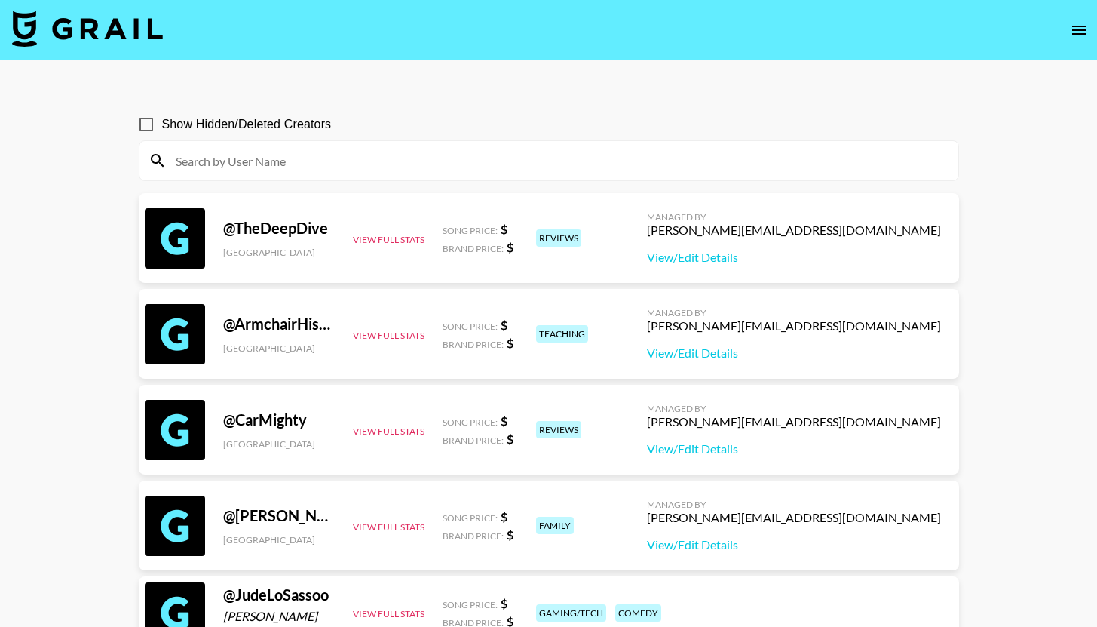
click at [430, 166] on input at bounding box center [558, 161] width 783 height 24
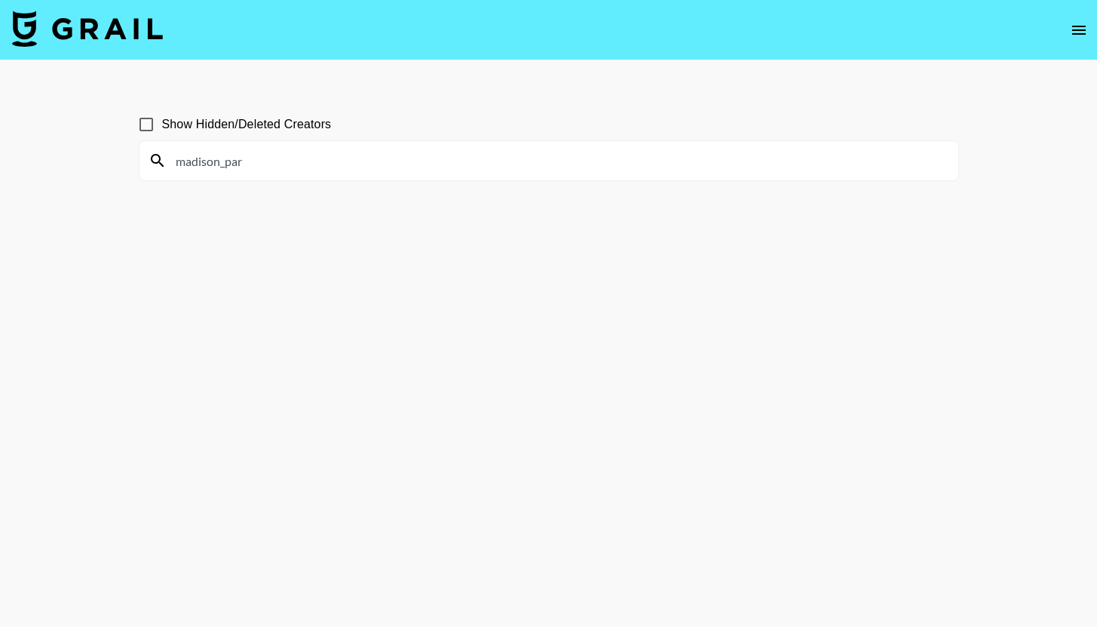
type input "madison_par"
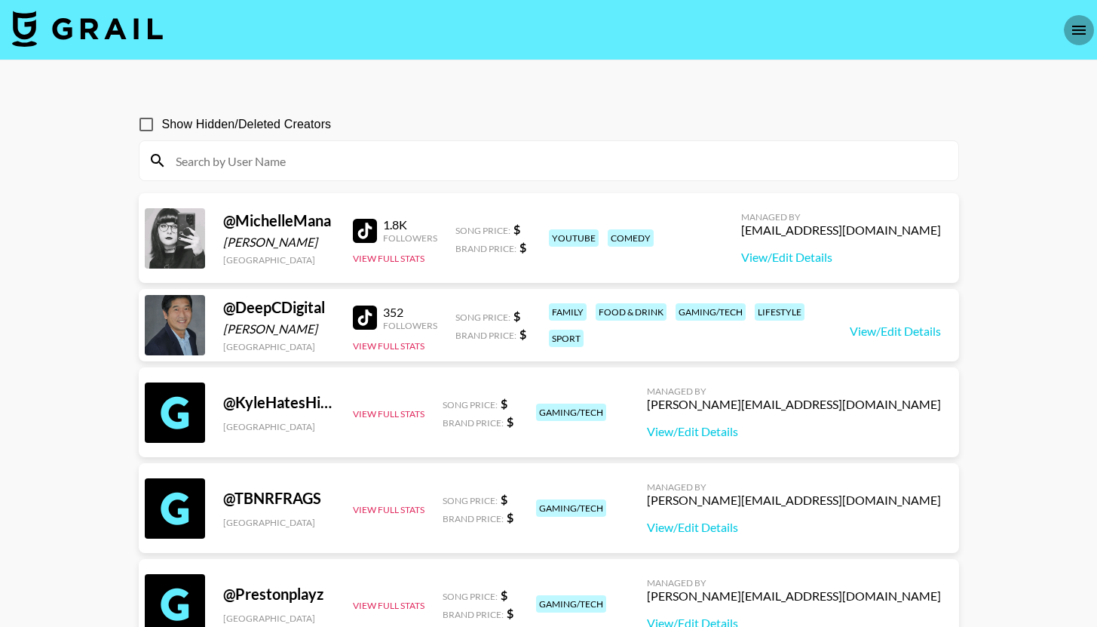
click at [1069, 29] on button "open drawer" at bounding box center [1079, 30] width 30 height 30
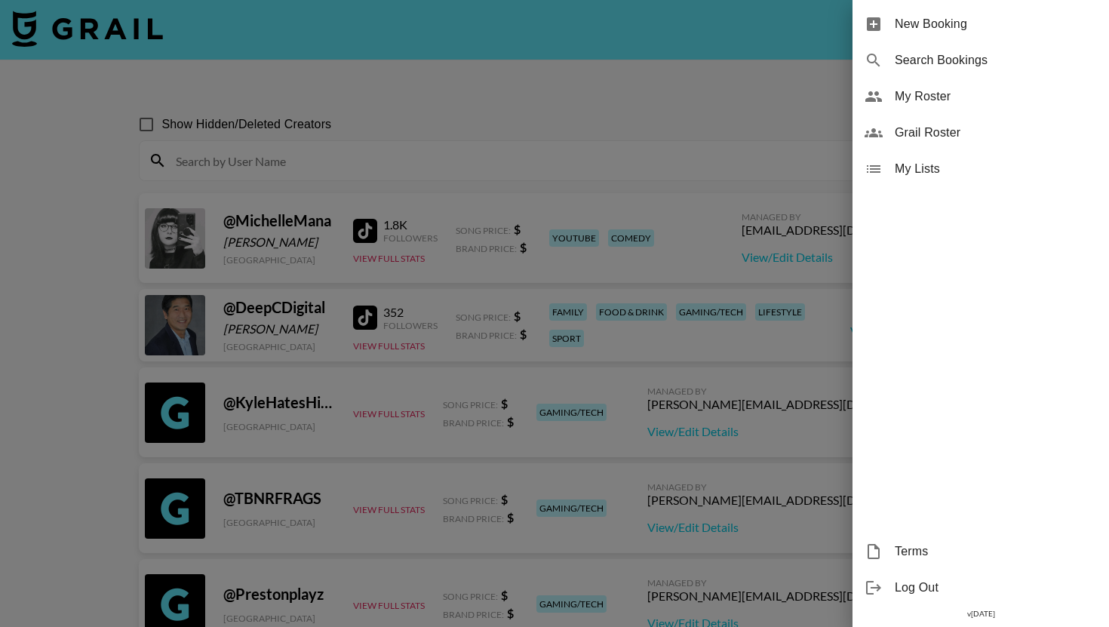
click at [945, 118] on div "Grail Roster" at bounding box center [980, 133] width 256 height 36
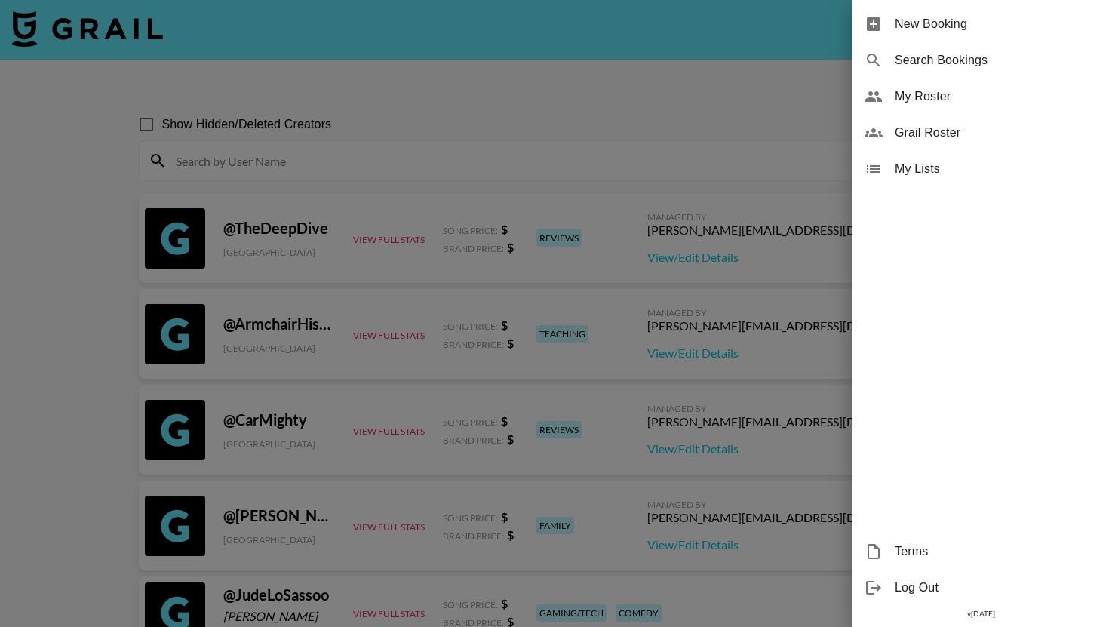
click at [960, 91] on span "My Roster" at bounding box center [995, 96] width 202 height 18
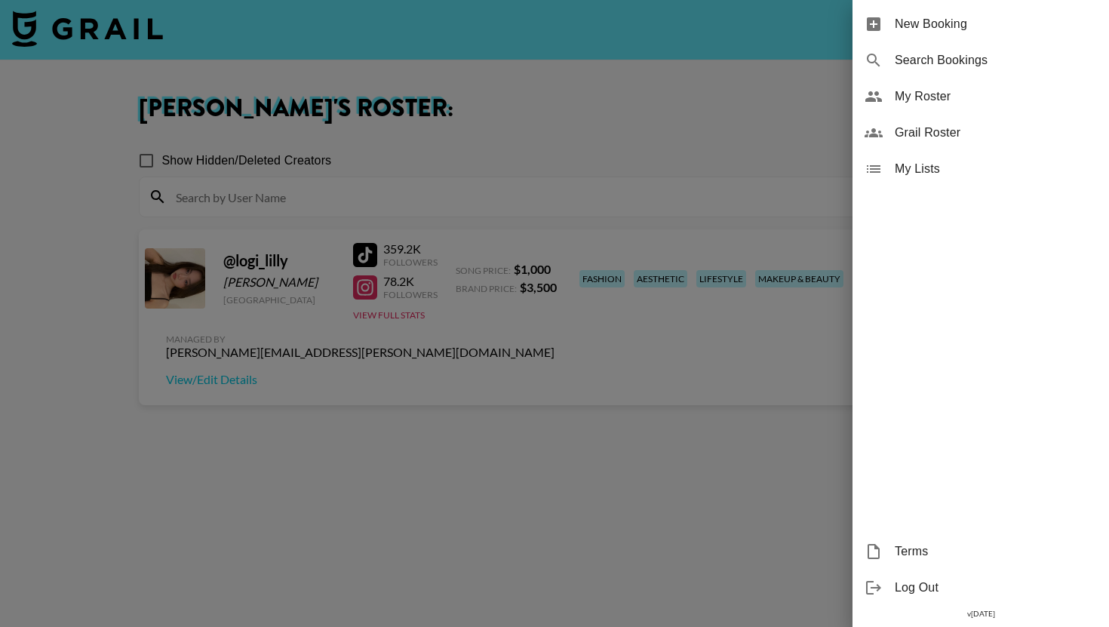
click at [779, 115] on div at bounding box center [554, 313] width 1109 height 627
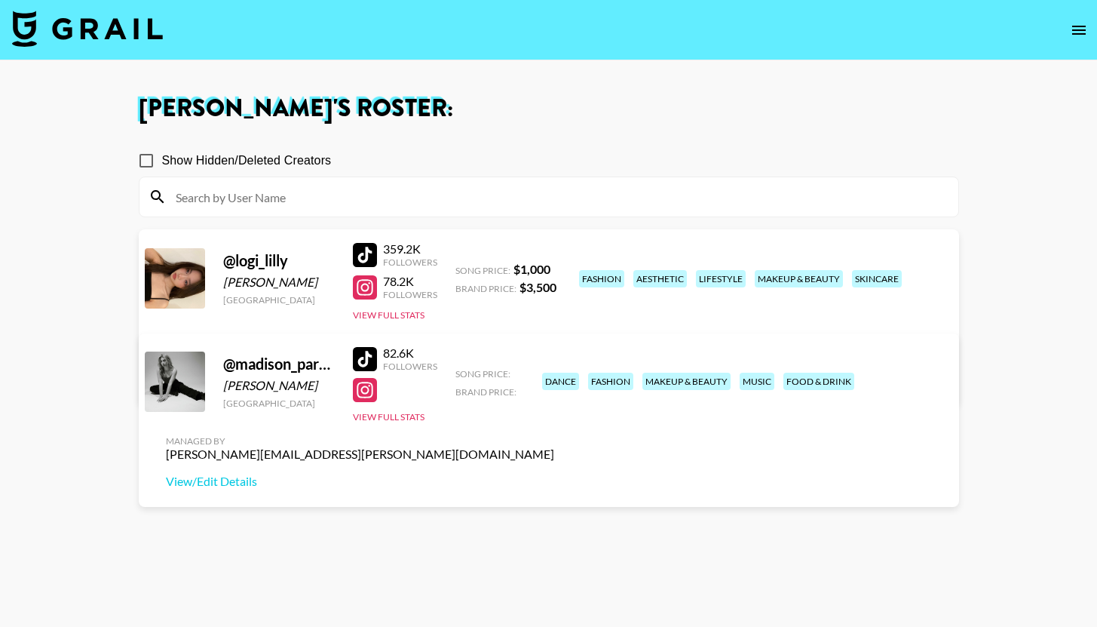
click at [566, 423] on div "Managed By [PERSON_NAME][EMAIL_ADDRESS][PERSON_NAME][DOMAIN_NAME] View/Edit Det…" at bounding box center [360, 462] width 413 height 78
click at [554, 474] on link "View/Edit Details" at bounding box center [360, 481] width 388 height 15
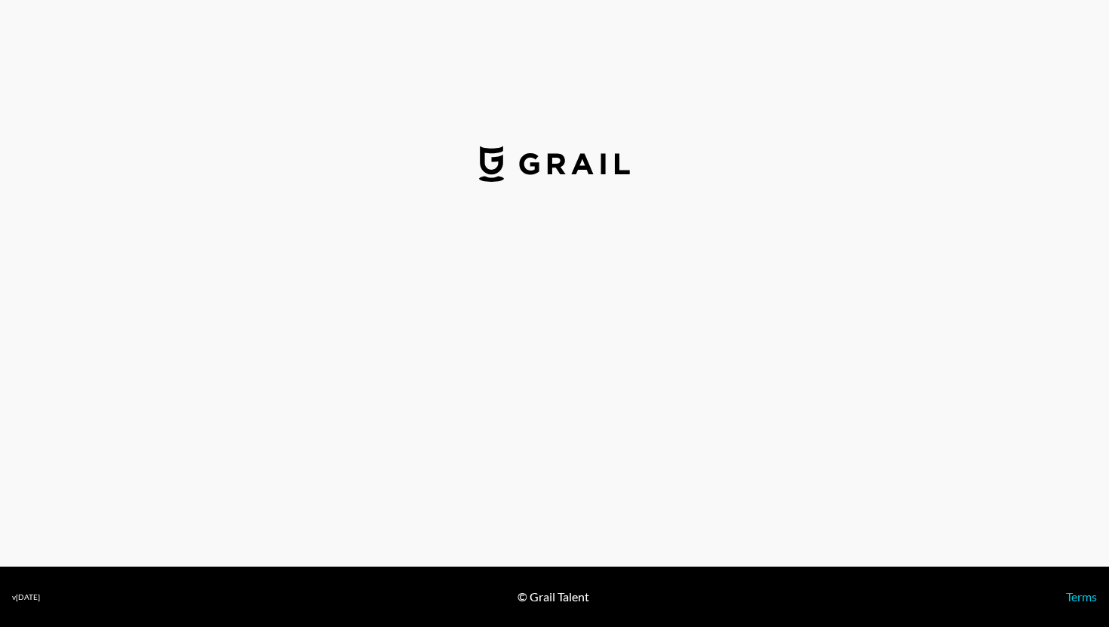
select select "USD"
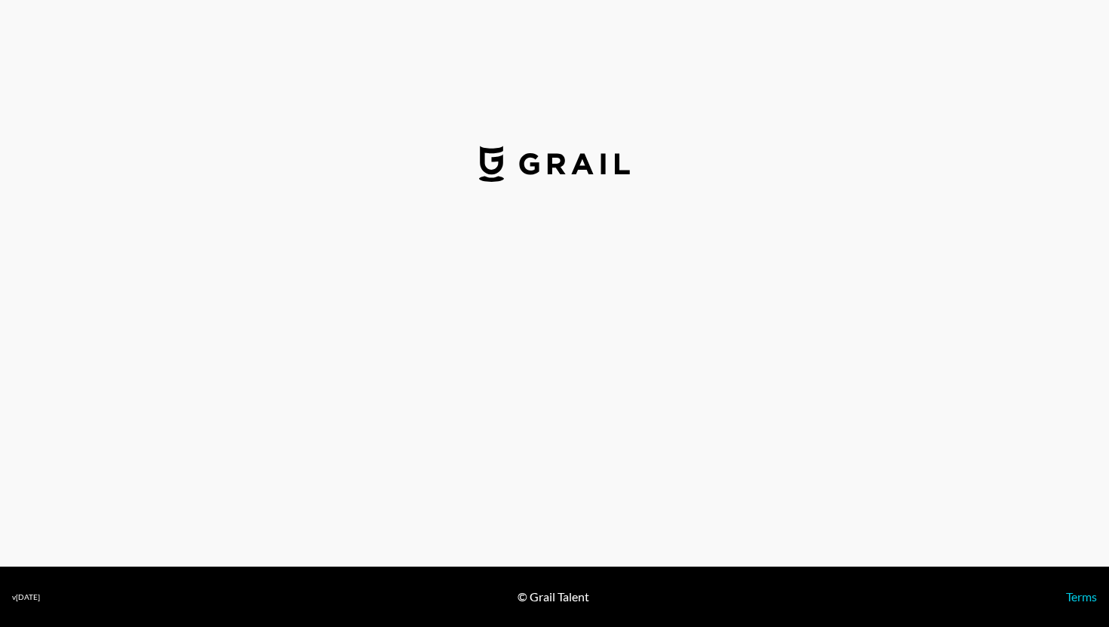
select select "USD"
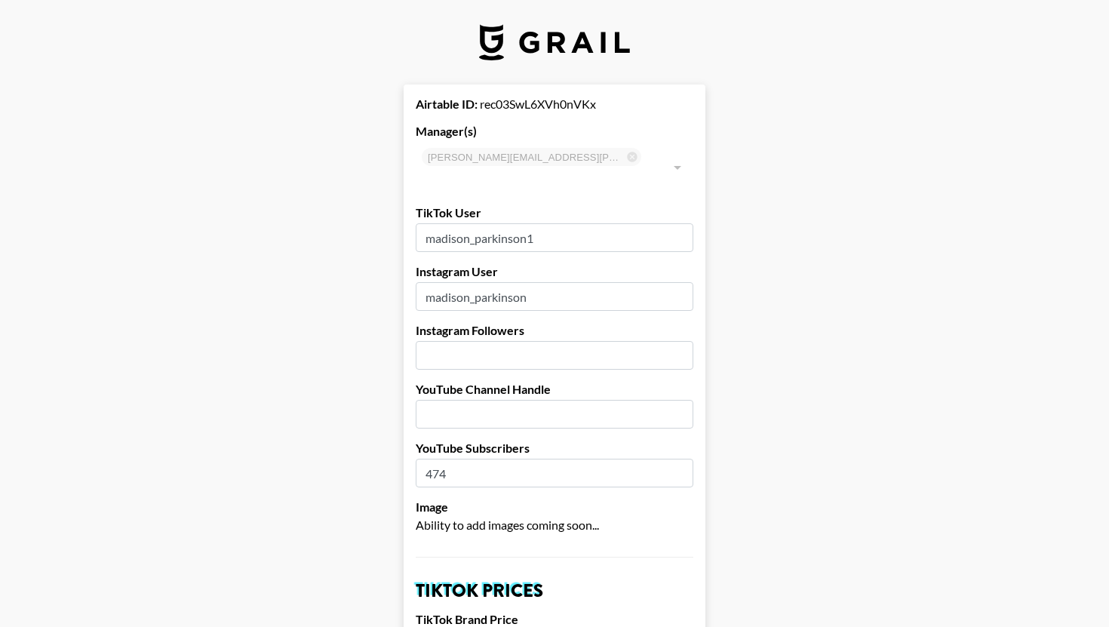
type input "[GEOGRAPHIC_DATA]"
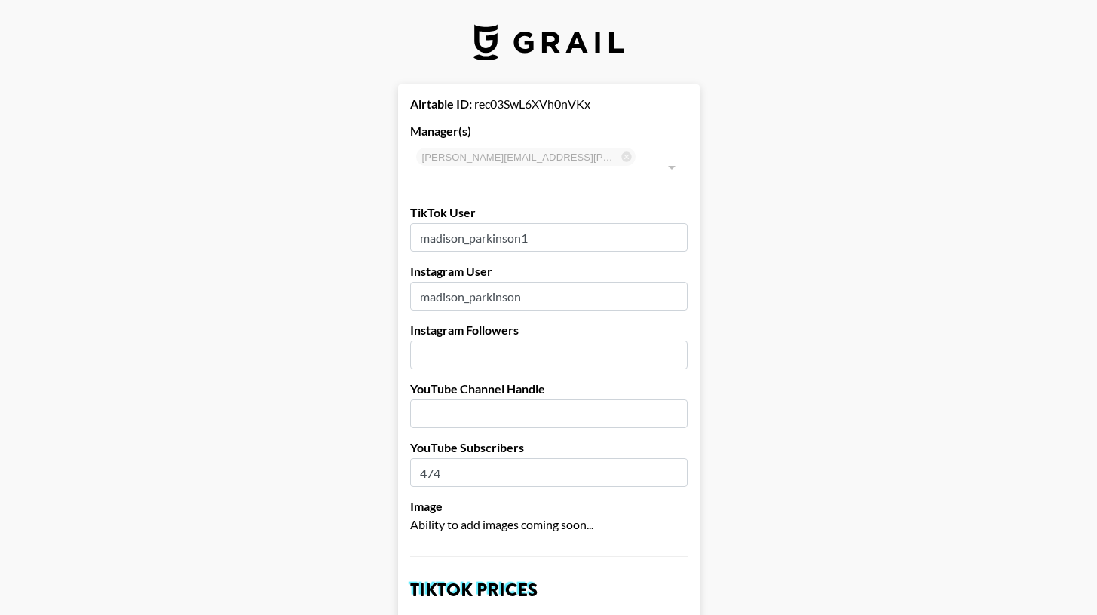
click at [505, 341] on input "number" at bounding box center [549, 355] width 278 height 29
type input "35400"
click at [646, 400] on input "text" at bounding box center [549, 414] width 278 height 29
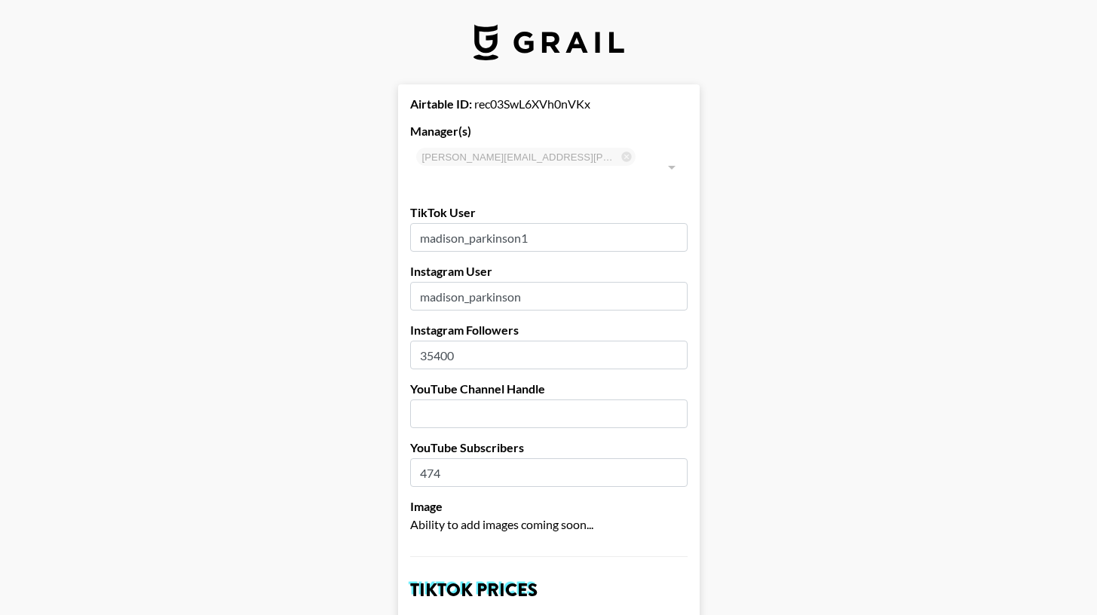
click at [596, 400] on input "text" at bounding box center [549, 414] width 278 height 29
click at [477, 400] on input "madisonparkinson" at bounding box center [549, 414] width 278 height 29
click at [432, 400] on input "madisonParkinson" at bounding box center [549, 414] width 278 height 29
type input "MadisonParkinson"
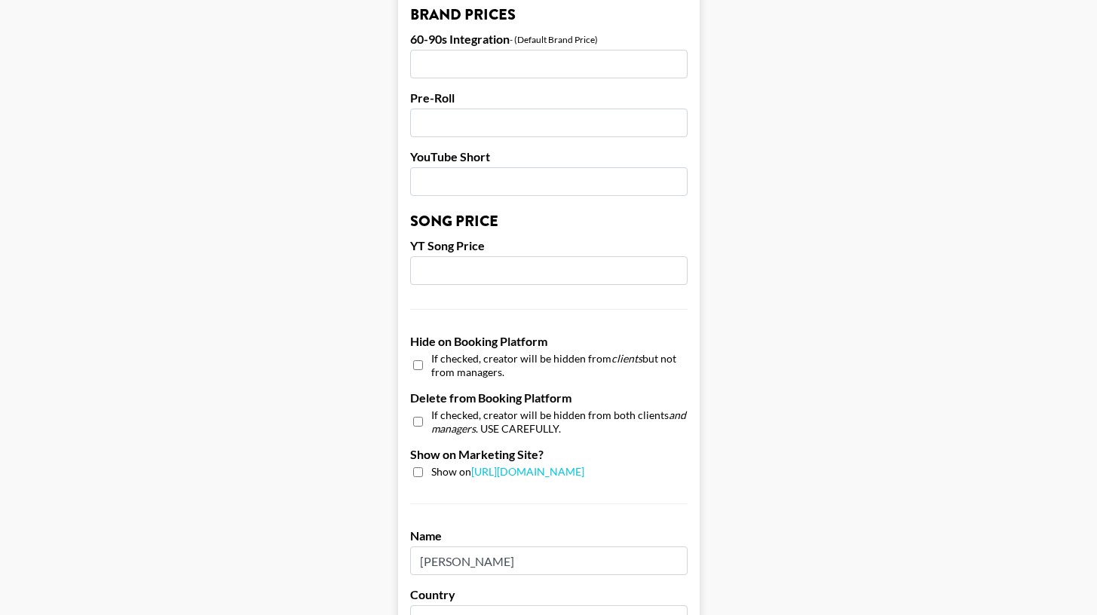
scroll to position [1264, 0]
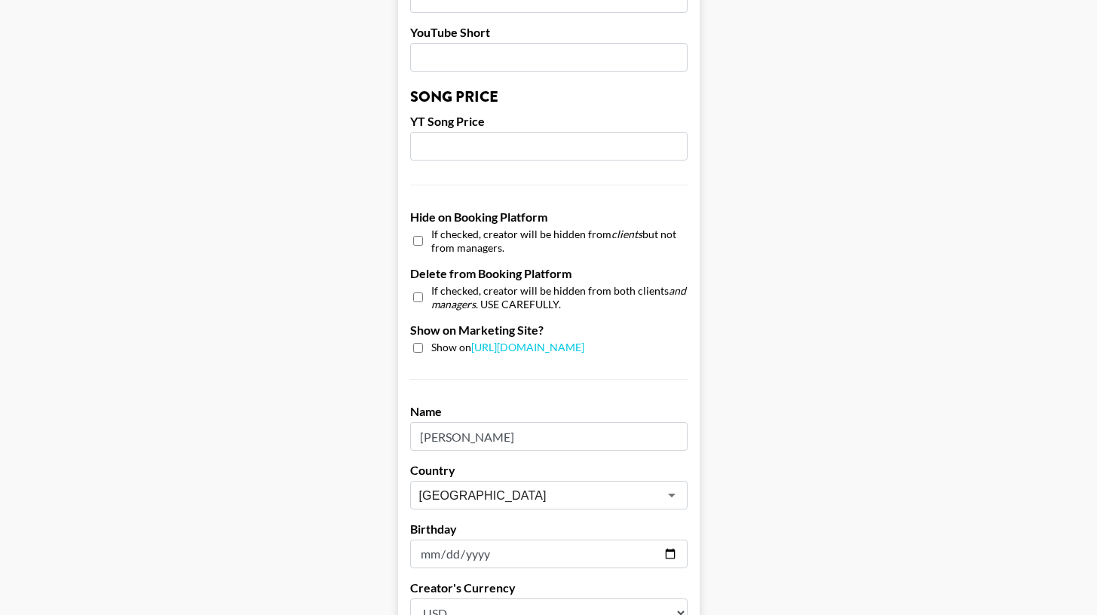
click at [423, 343] on input "checkbox" at bounding box center [418, 348] width 10 height 10
checkbox input "true"
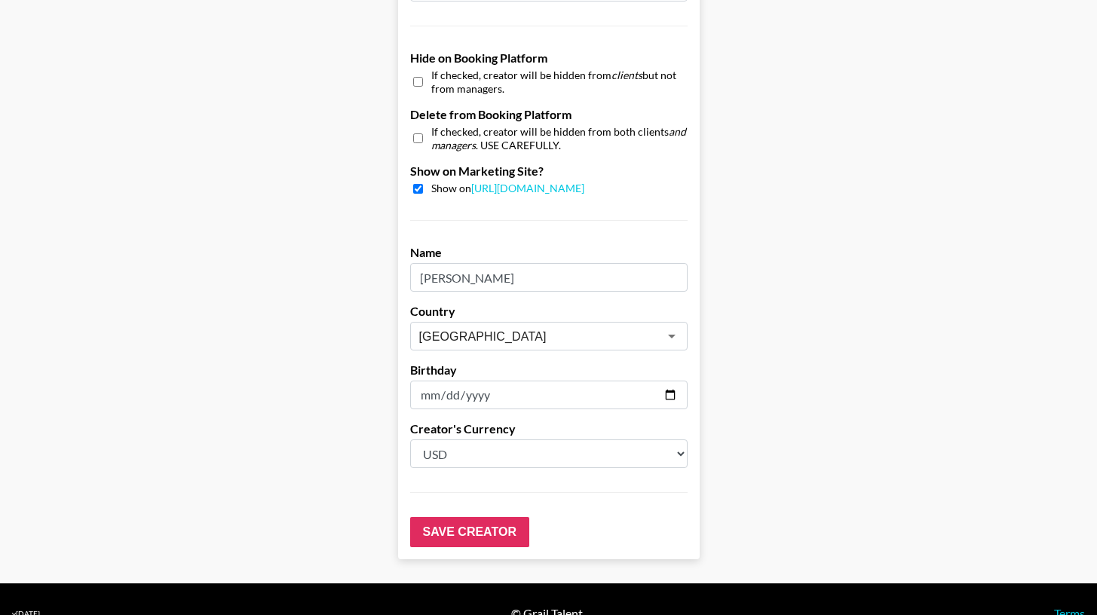
scroll to position [1431, 0]
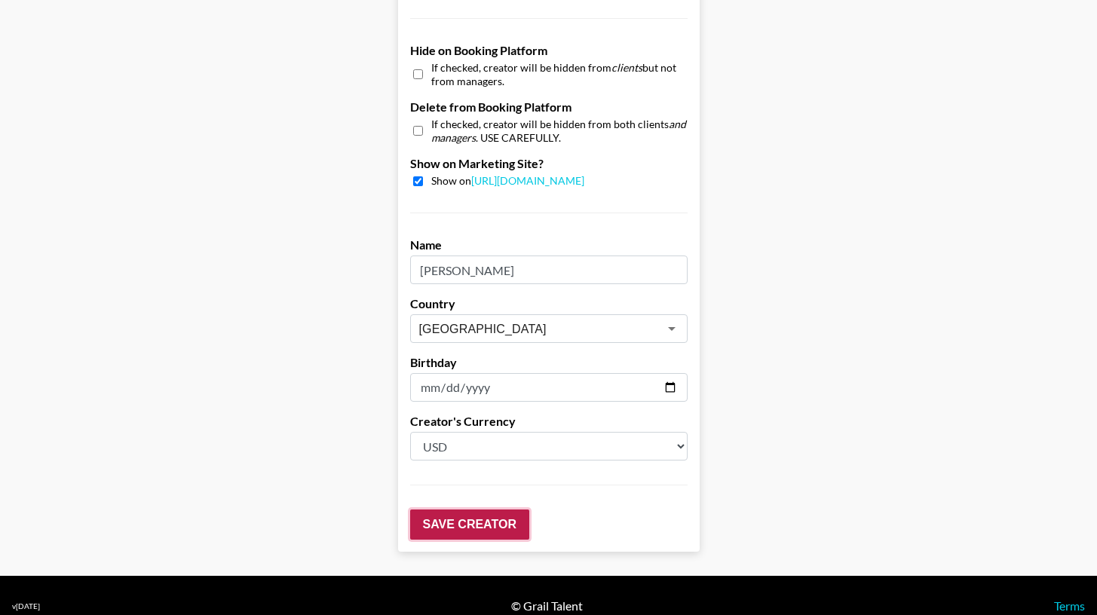
click at [523, 510] on input "Save Creator" at bounding box center [469, 525] width 119 height 30
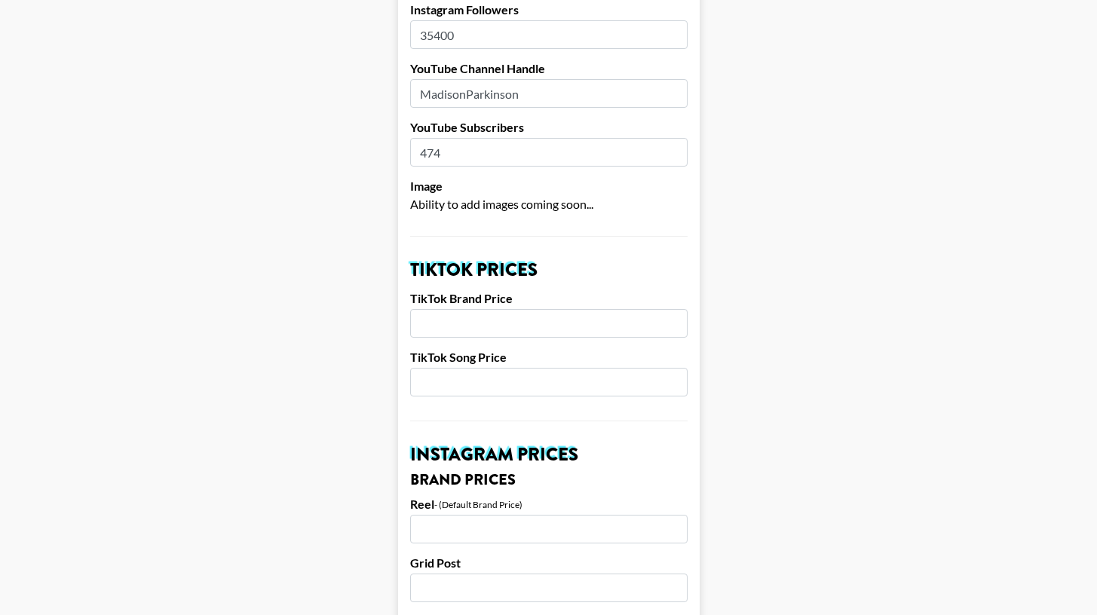
scroll to position [0, 0]
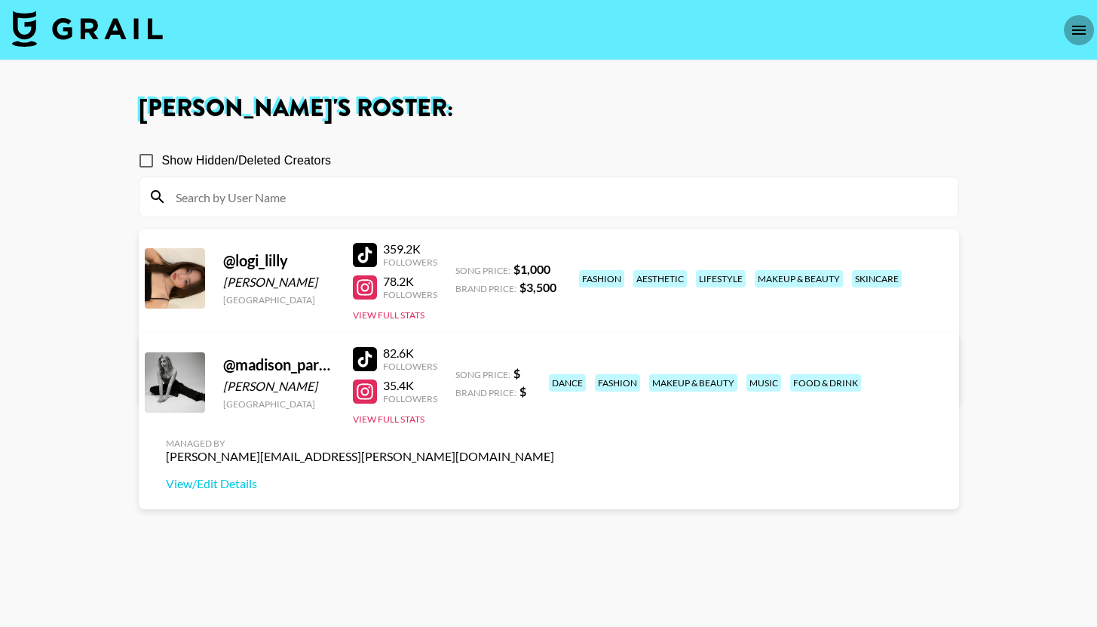
click at [1079, 31] on icon "open drawer" at bounding box center [1079, 30] width 18 height 18
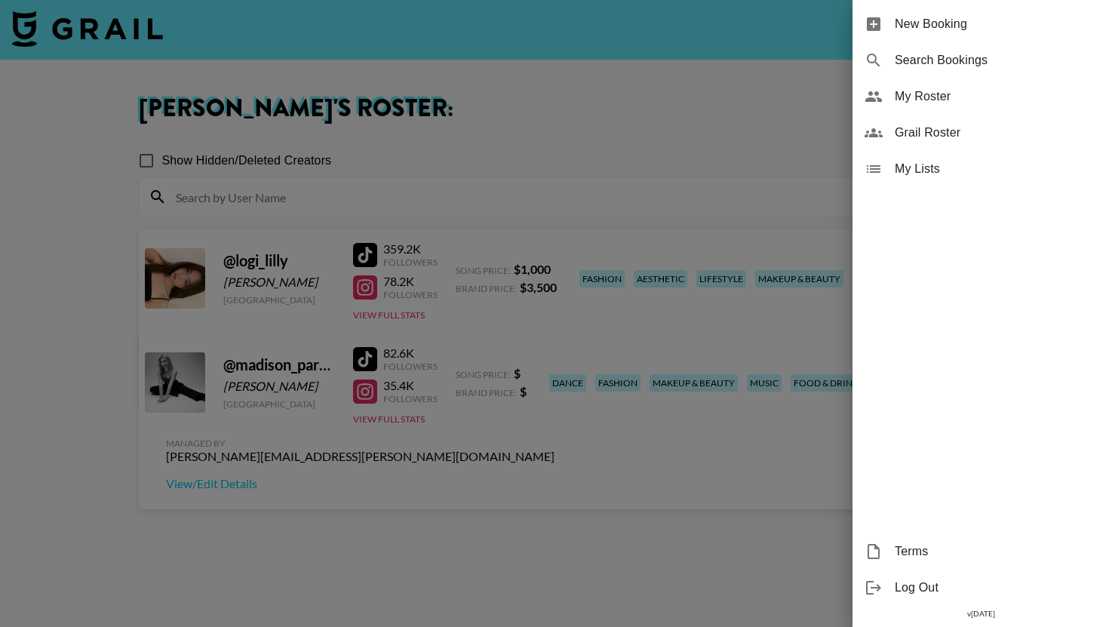
click at [609, 151] on div at bounding box center [554, 313] width 1109 height 627
